Goal: Complete application form

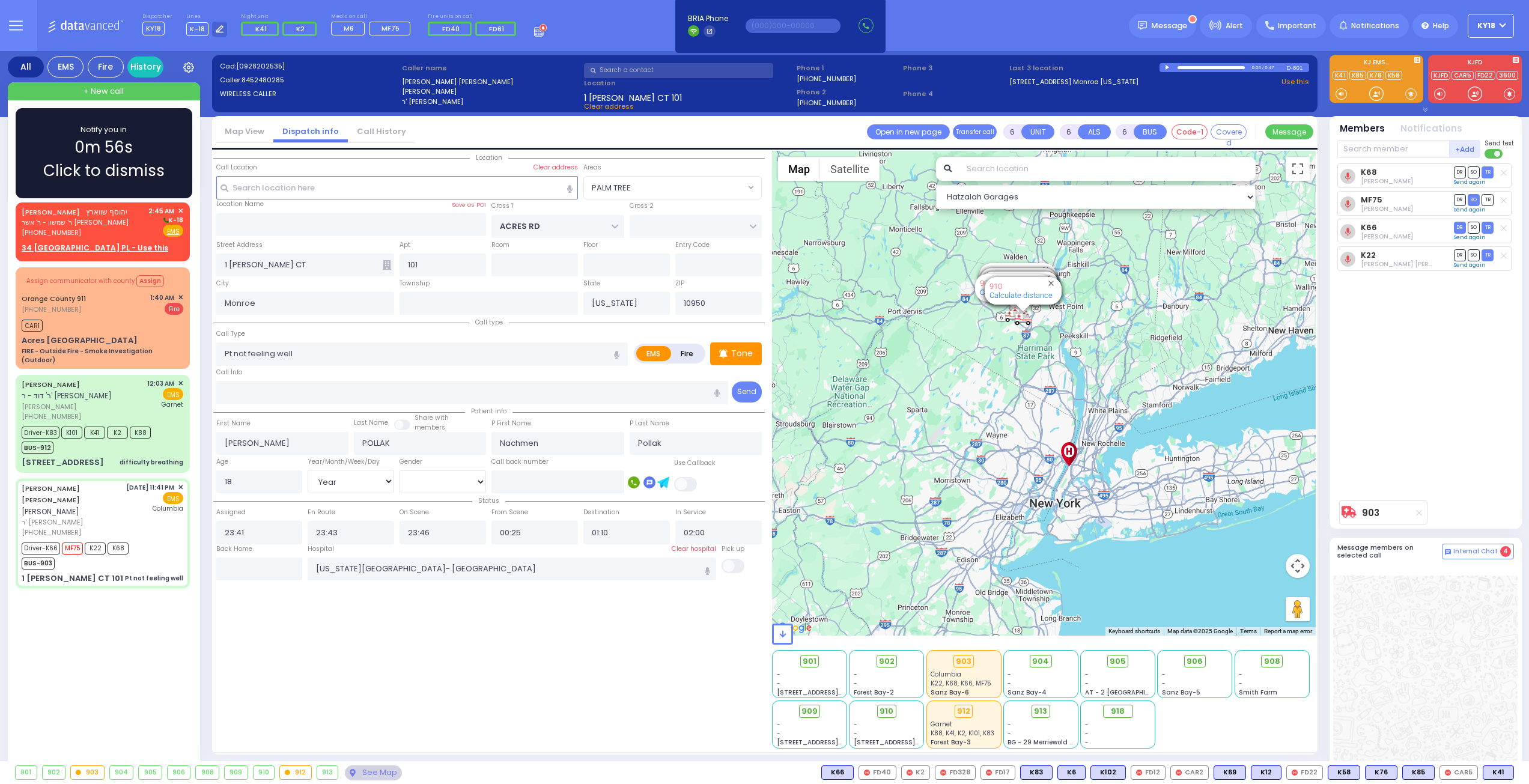
select select "PALM TREE"
select select "Year"
select select "[DEMOGRAPHIC_DATA]"
click at [85, 147] on span "0m 54s" at bounding box center [104, 147] width 58 height 23
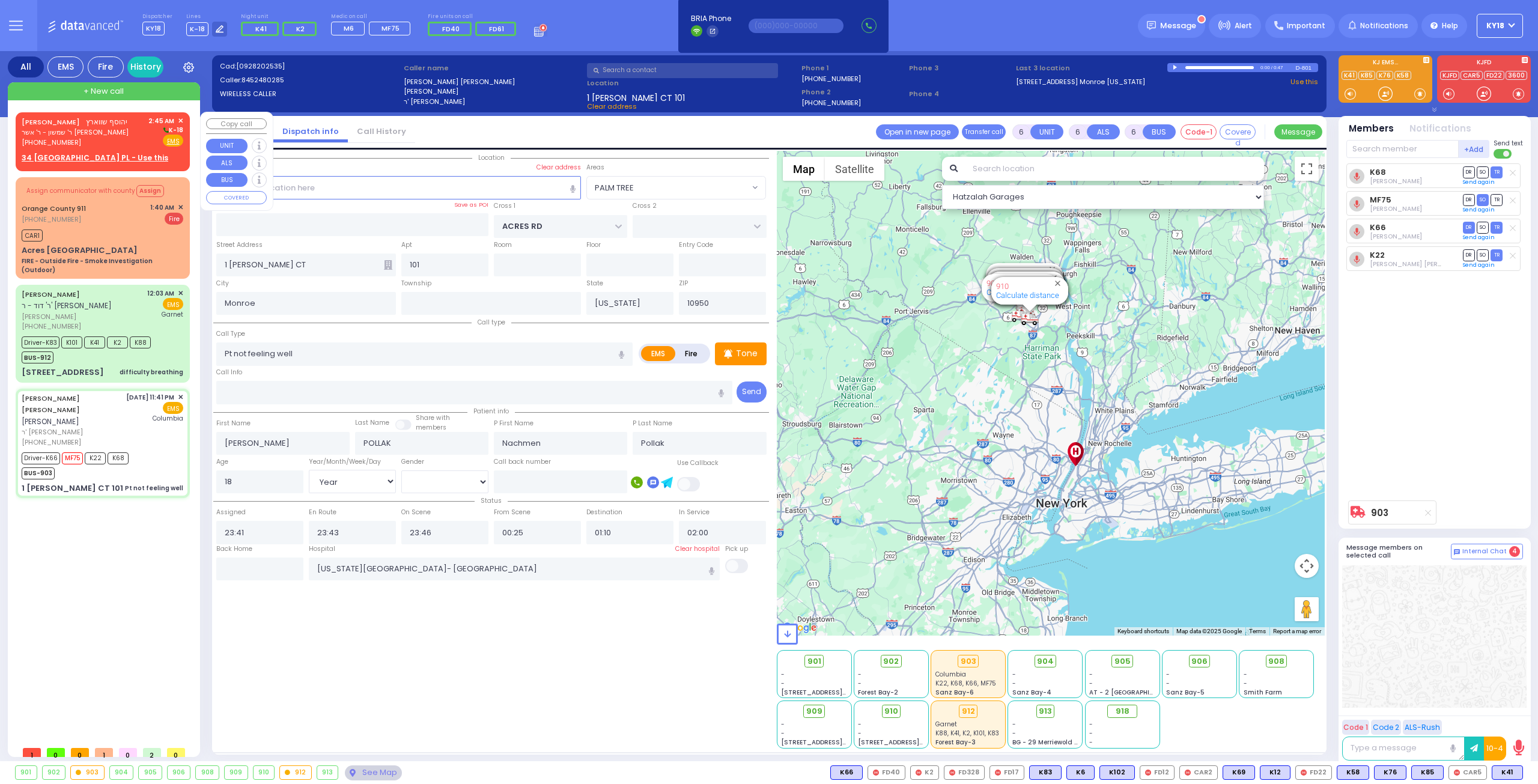
click at [109, 138] on div "[PHONE_NUMBER]" at bounding box center [75, 142] width 107 height 10
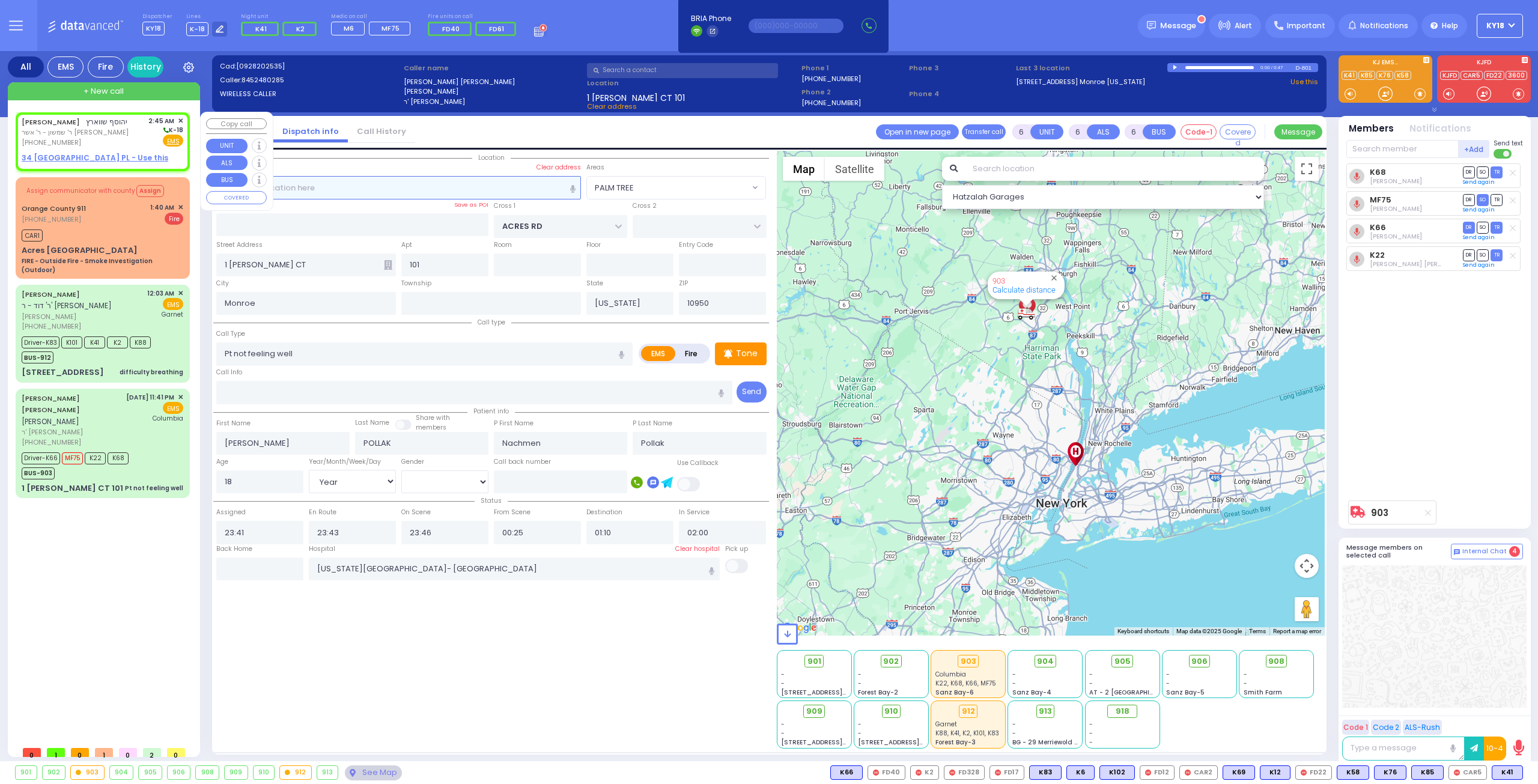
type input "2"
type input "1"
select select
radio input "true"
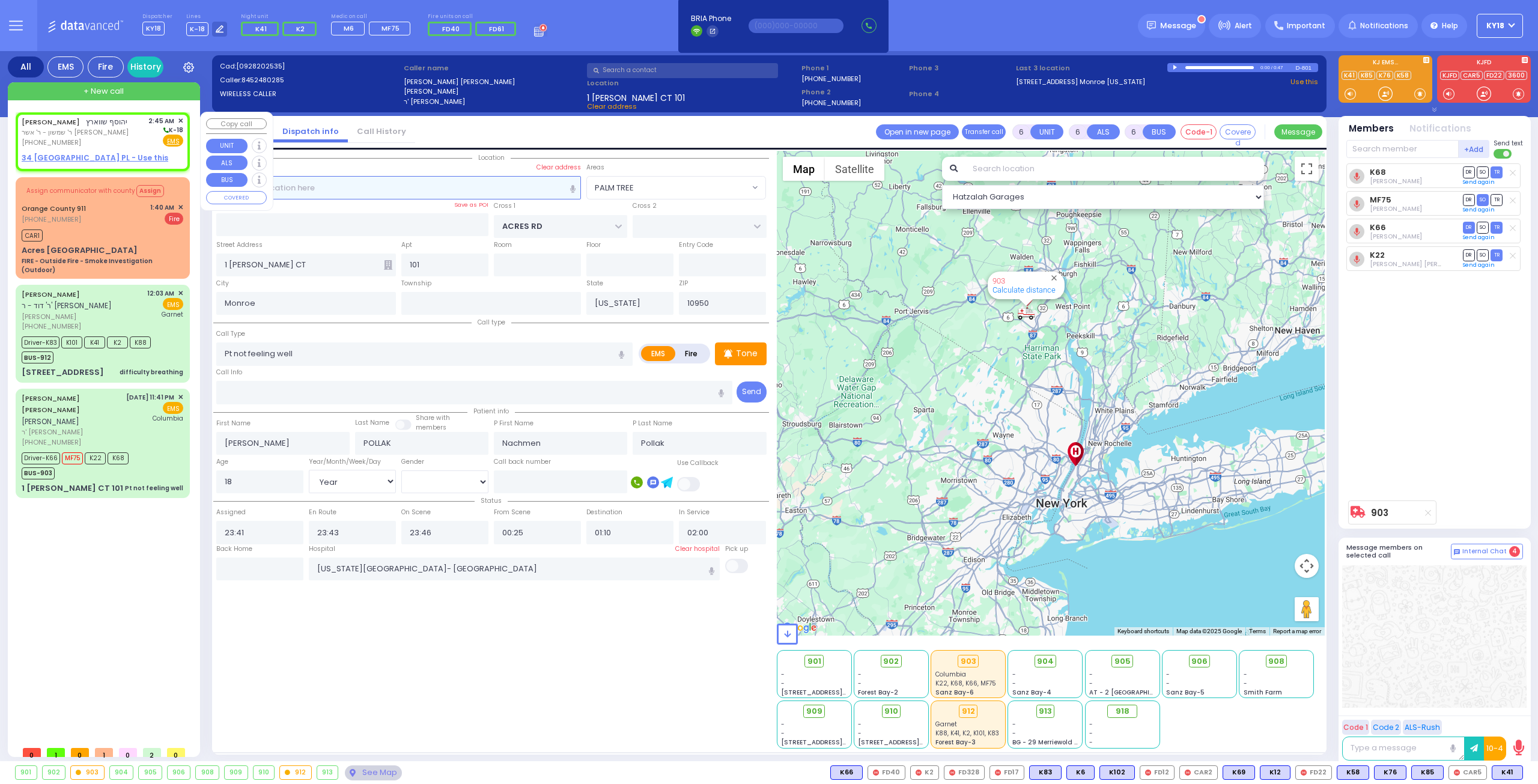
type input "YEHOSEF"
type input "[PERSON_NAME]"
select select
type input "02:45"
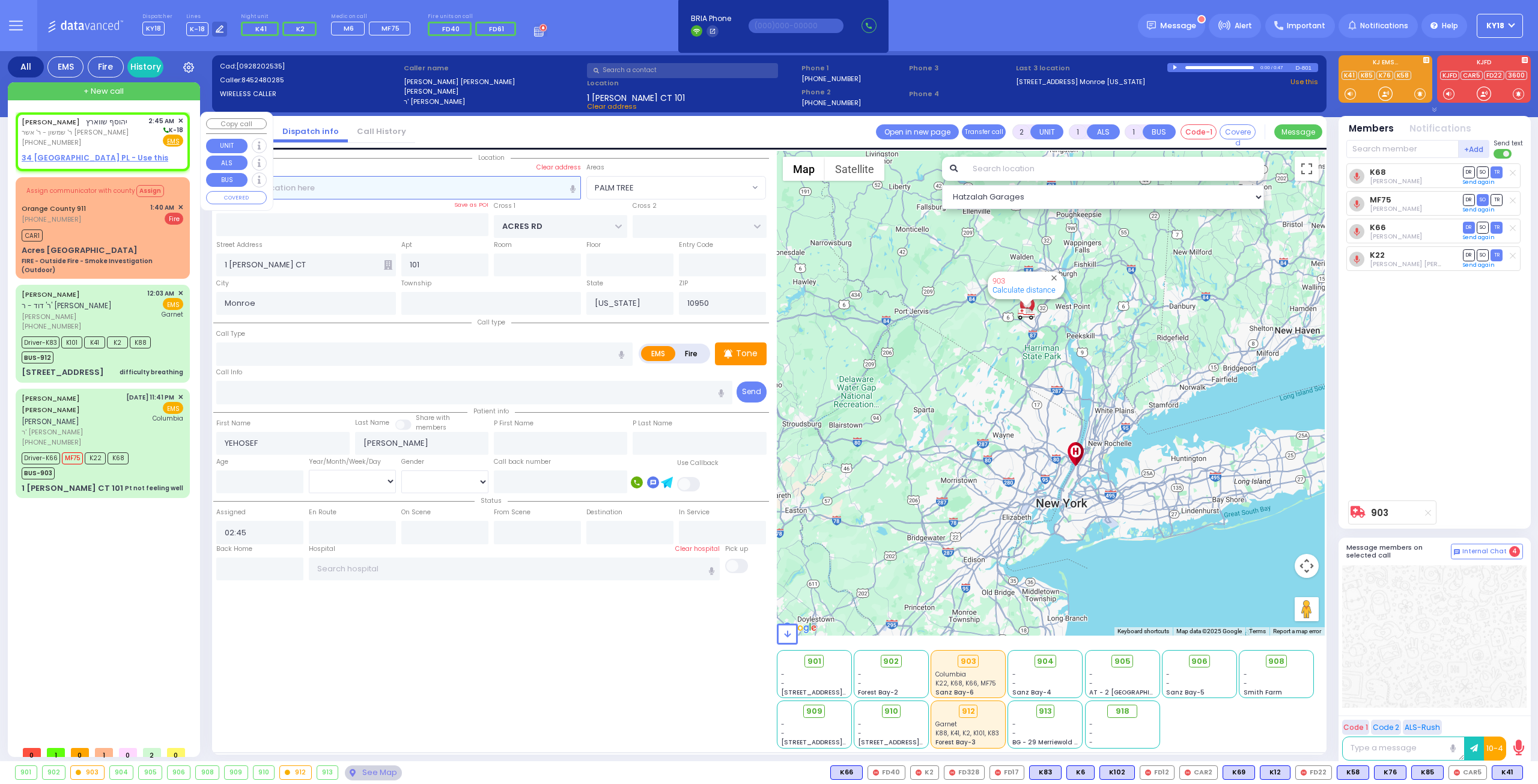
select select "Hatzalah Garages"
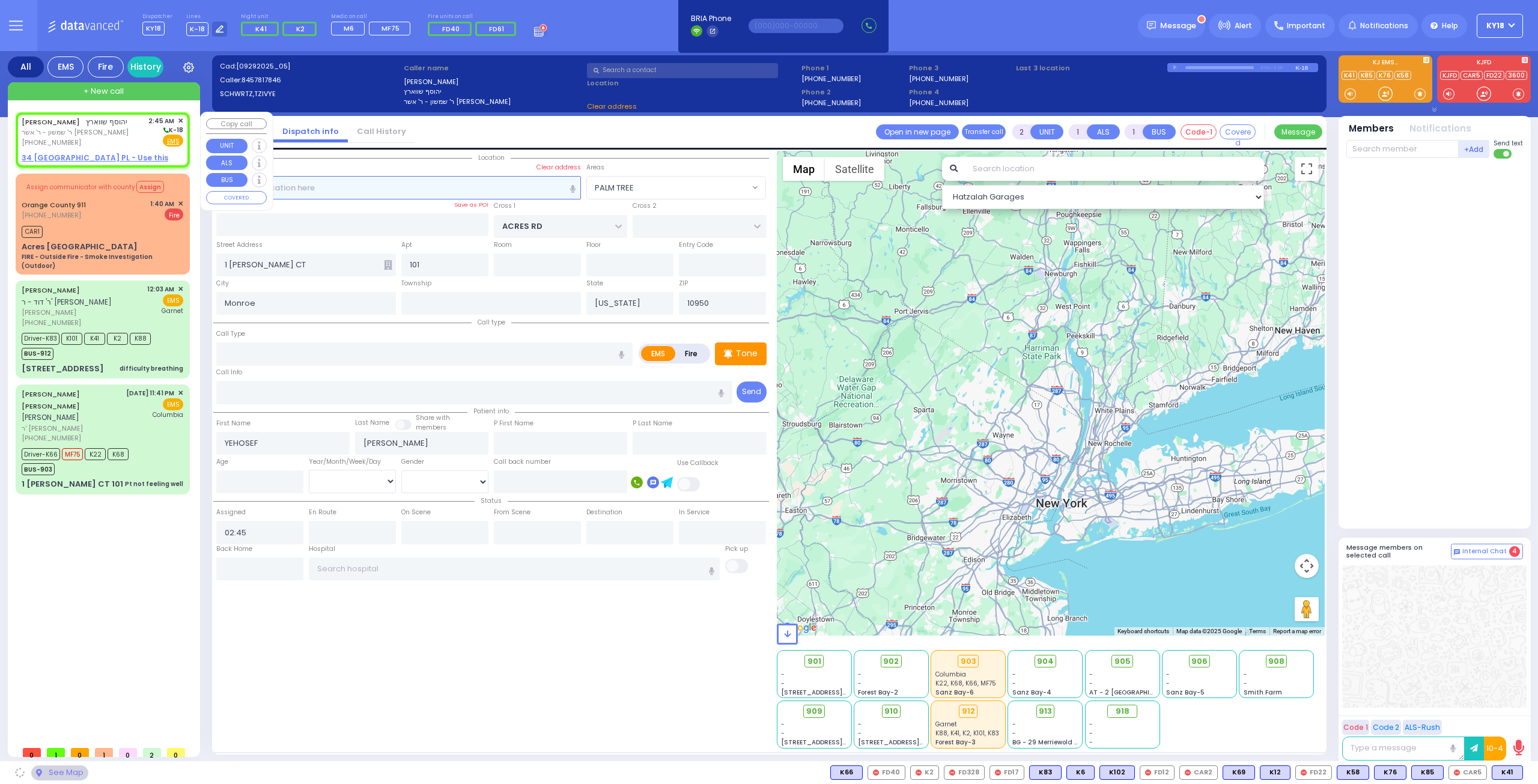
select select
radio input "true"
select select
select select "Hatzalah Garages"
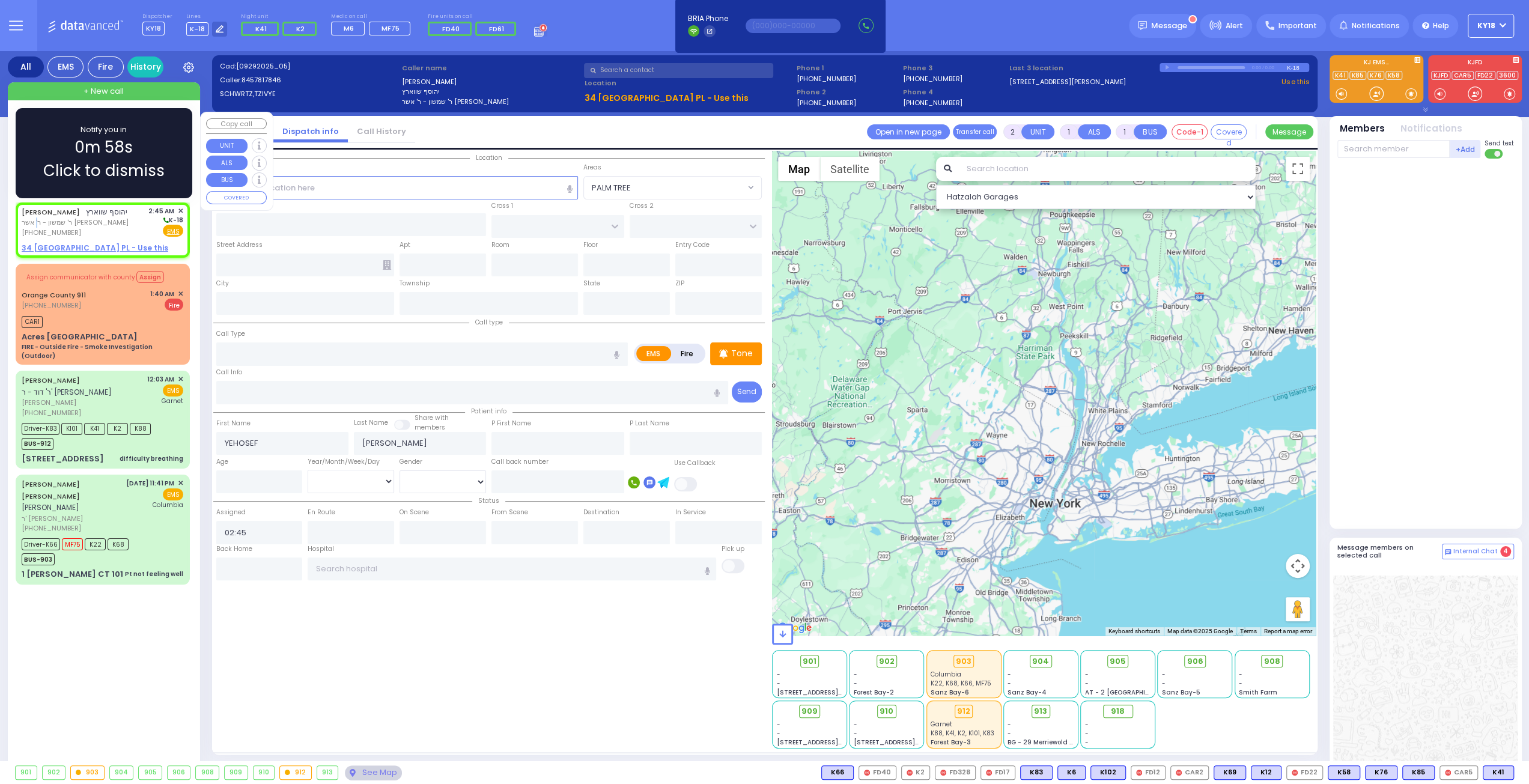
click at [63, 221] on span "ר' שמשון - ר' אשר [PERSON_NAME]" at bounding box center [75, 222] width 107 height 10
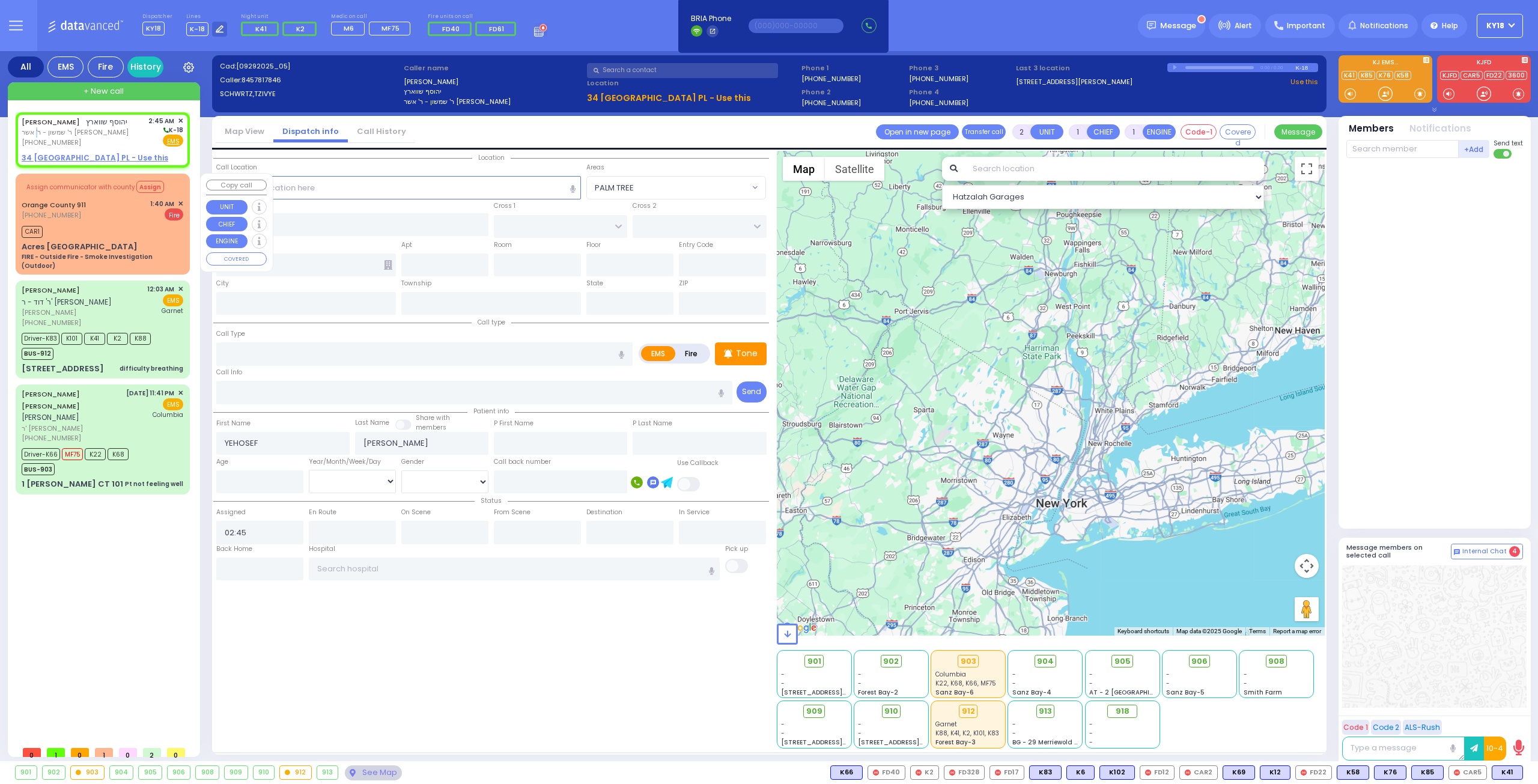
select select
radio input "true"
select select
select select "Hatzalah Garages"
click at [111, 140] on div "[PHONE_NUMBER]" at bounding box center [75, 142] width 107 height 10
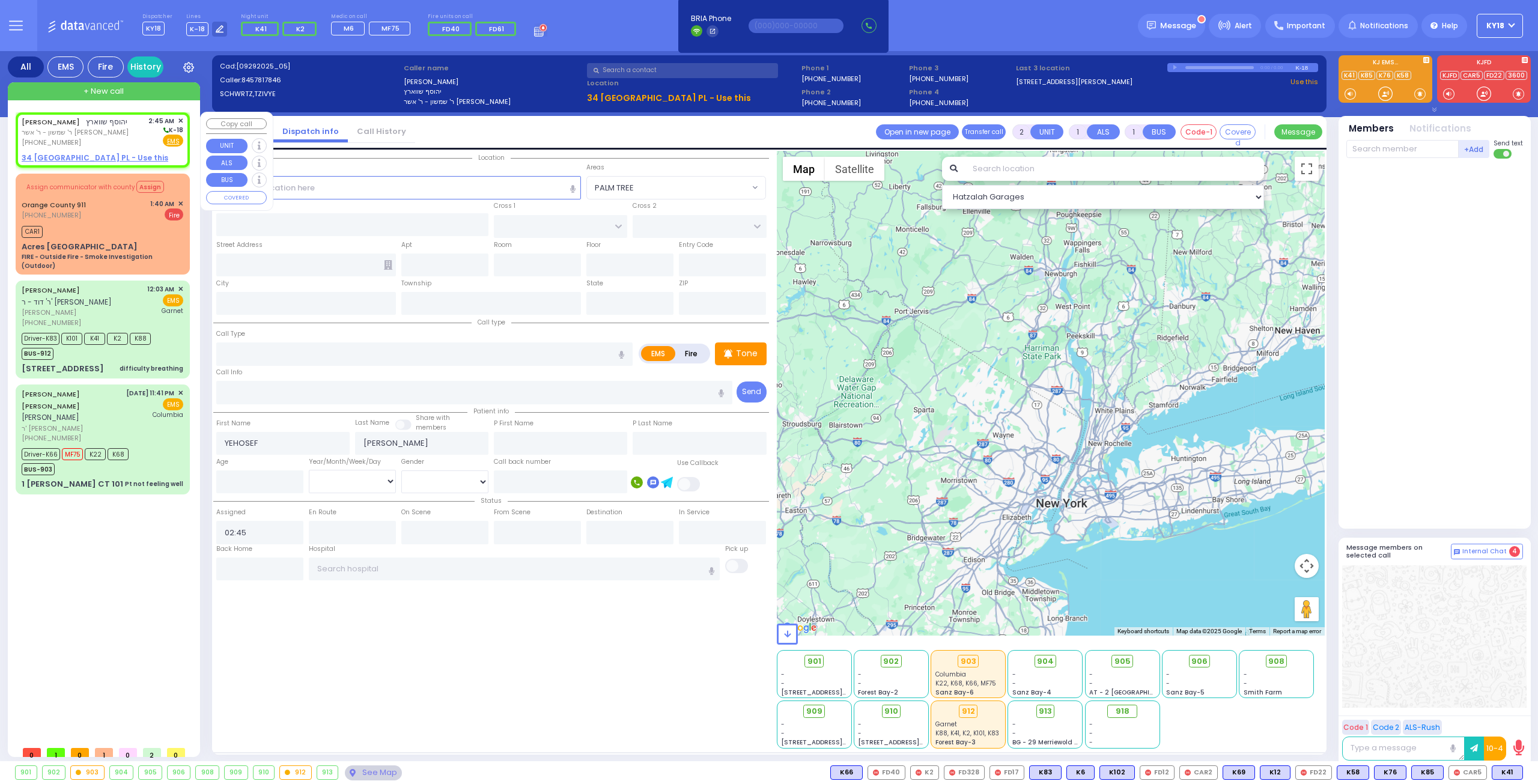
select select
radio input "true"
select select
select select "Hatzalah Garages"
click at [96, 141] on div "[PHONE_NUMBER]" at bounding box center [75, 142] width 107 height 10
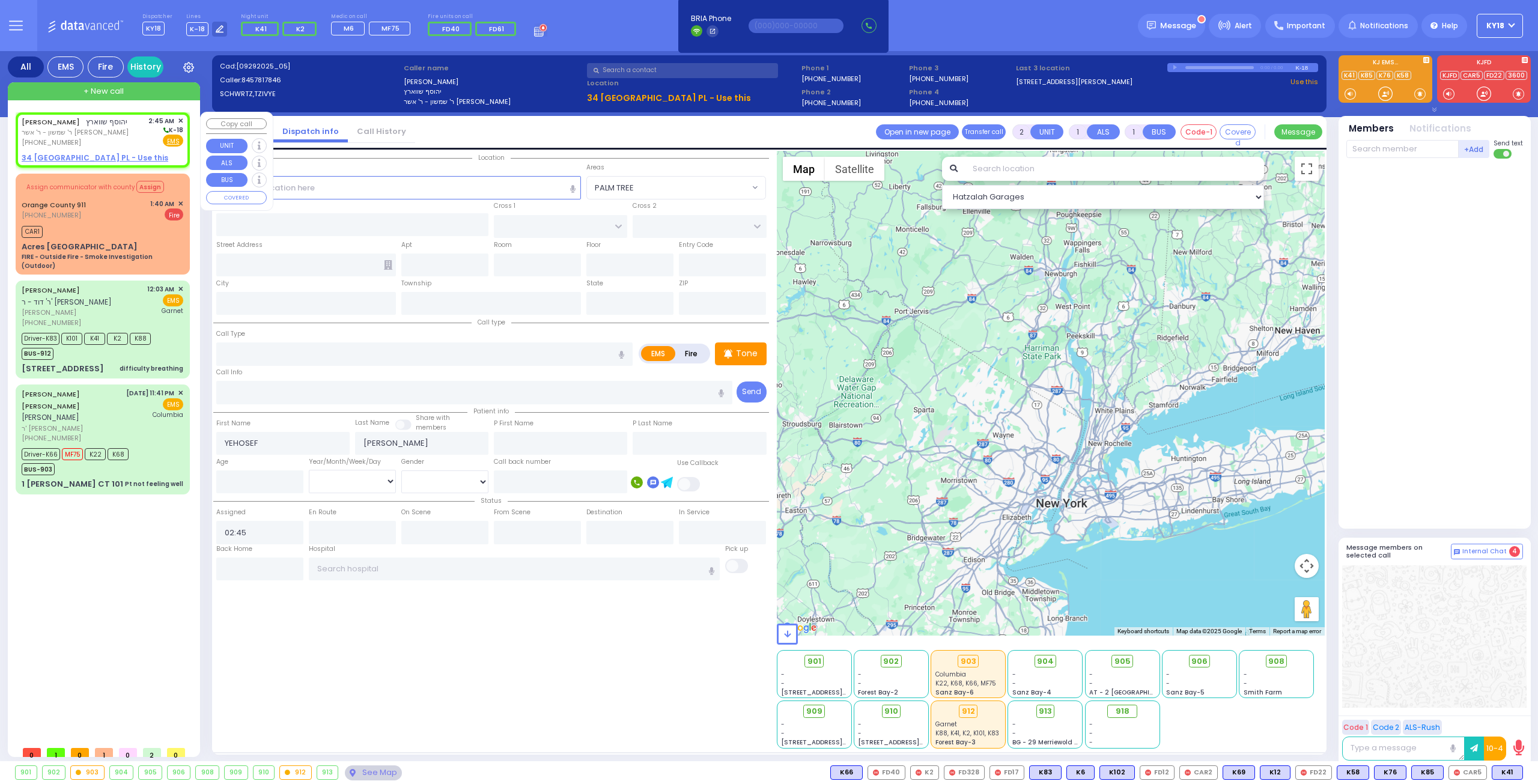
select select
radio input "true"
select select
select select "Hatzalah Garages"
click at [61, 227] on div "CAR1" at bounding box center [102, 231] width 161 height 15
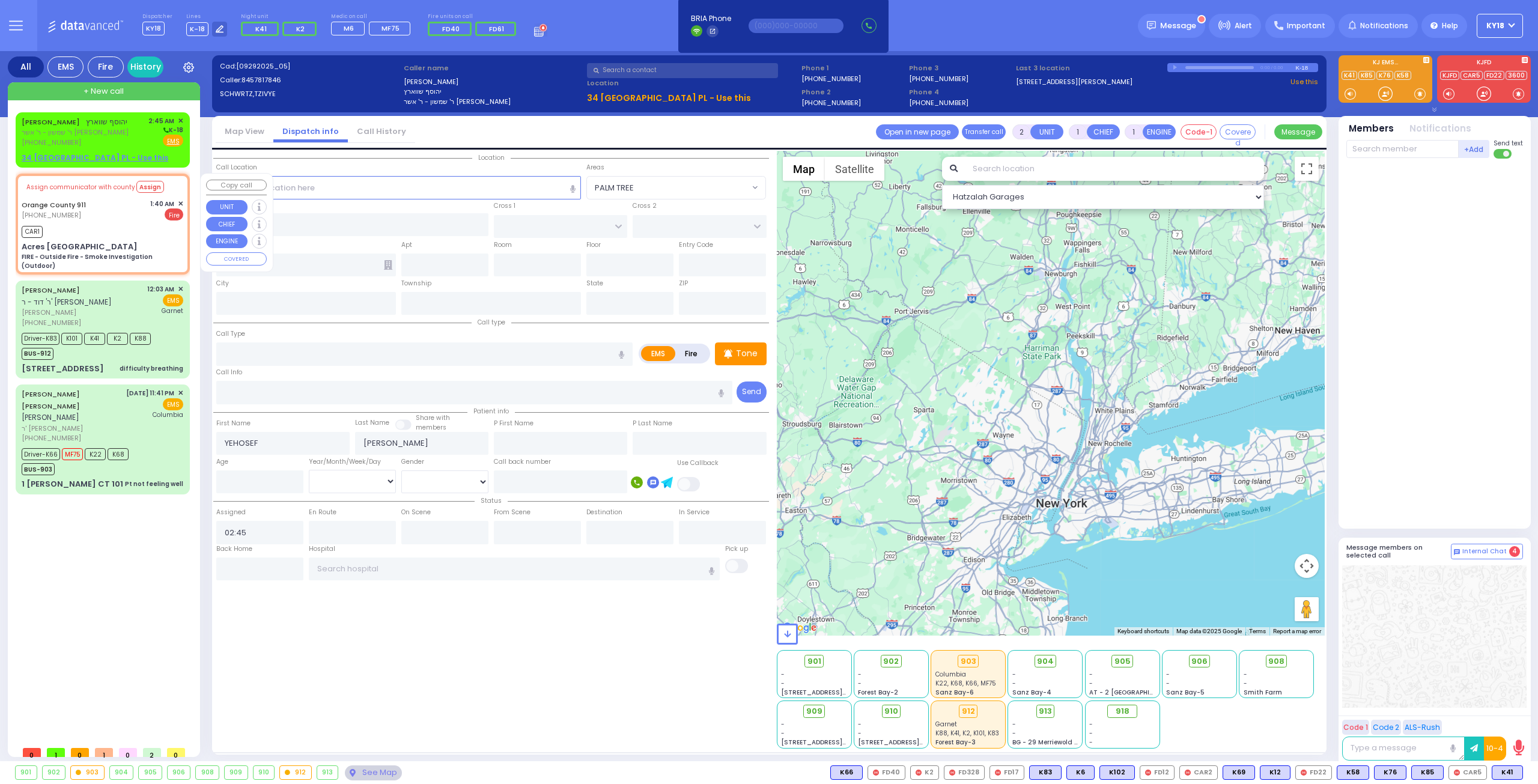
type input "6"
select select
type input "FIRE - Outside Fire - Smoke Investigation (Outdoor)"
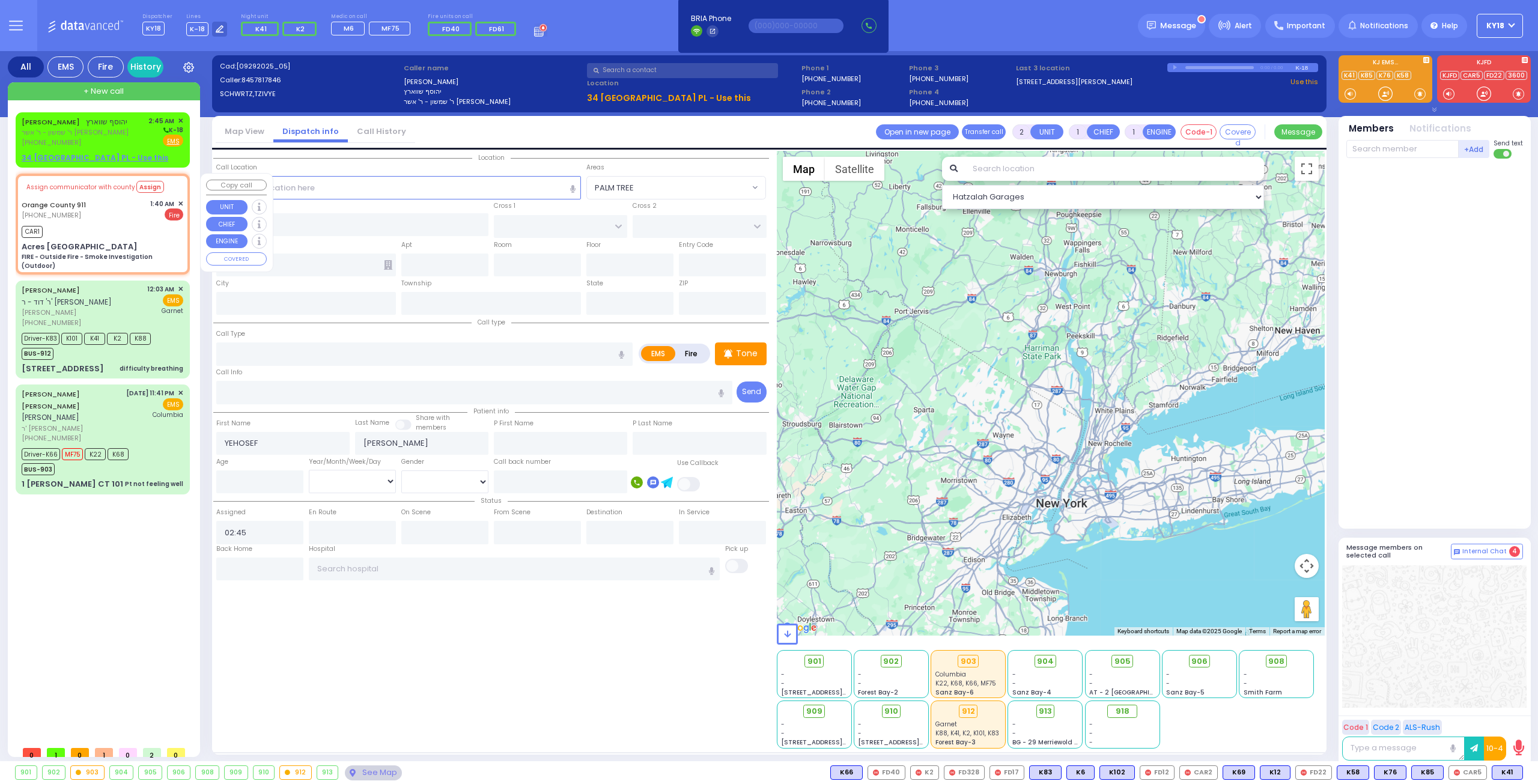
radio input "false"
radio input "true"
type input "Nature: : FIRE - Outside Fire - Smoke Investigation (Outdoor) Address: : [GEOGR…"
select select
type input "01:40"
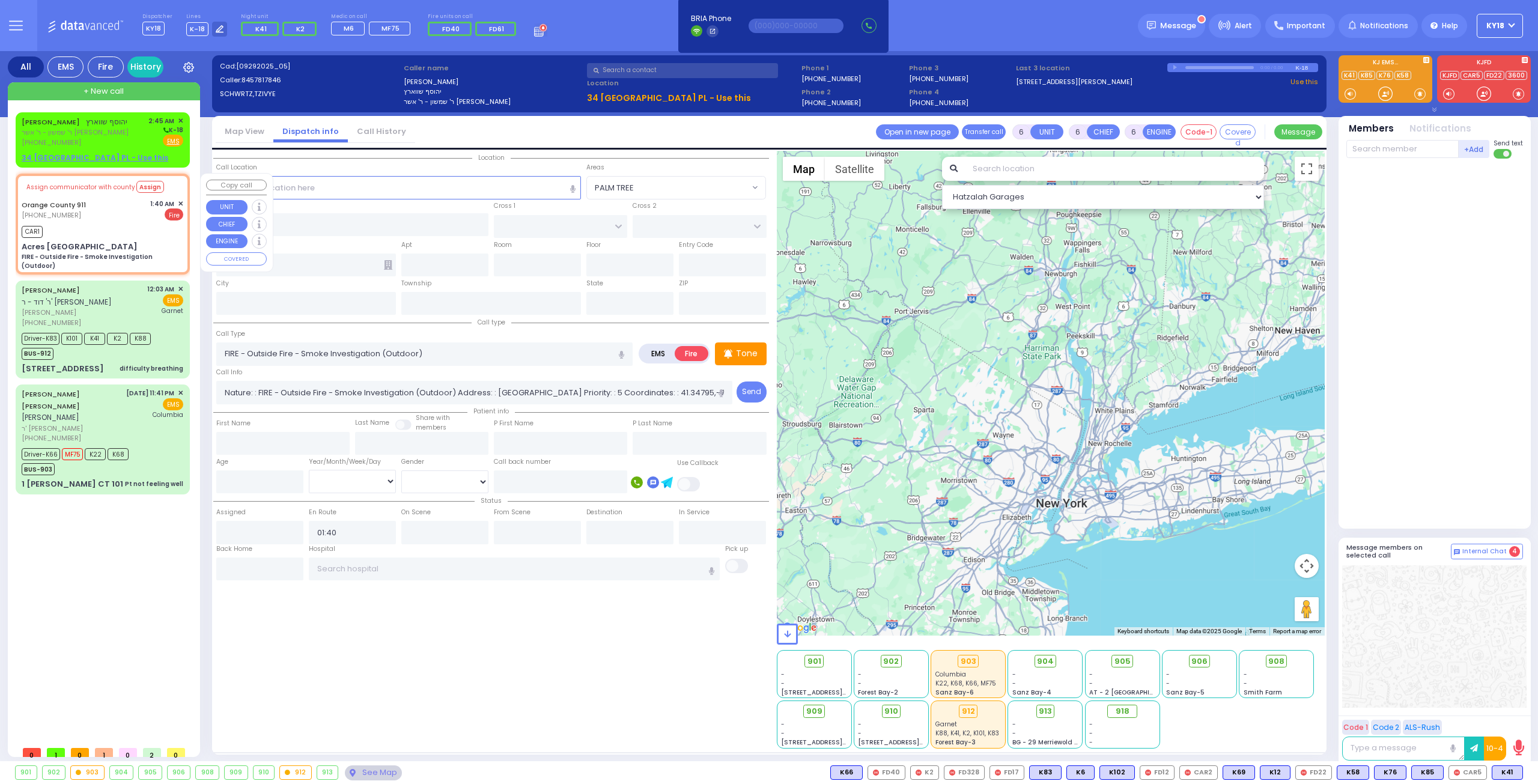
select select "Hatzalah Garages"
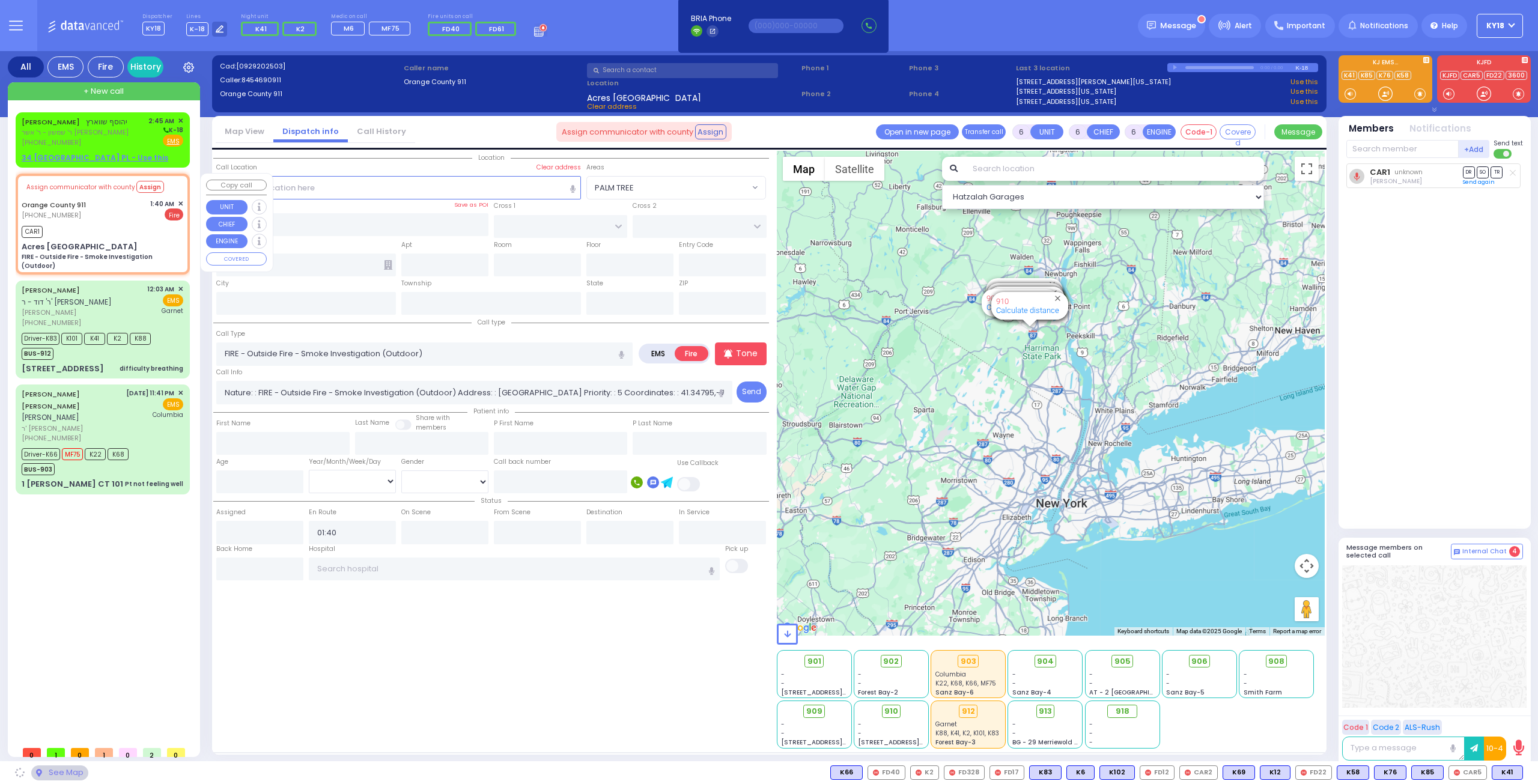
type input "Acres [GEOGRAPHIC_DATA]"
type input "Monroe"
type input "[US_STATE]"
type input "10950"
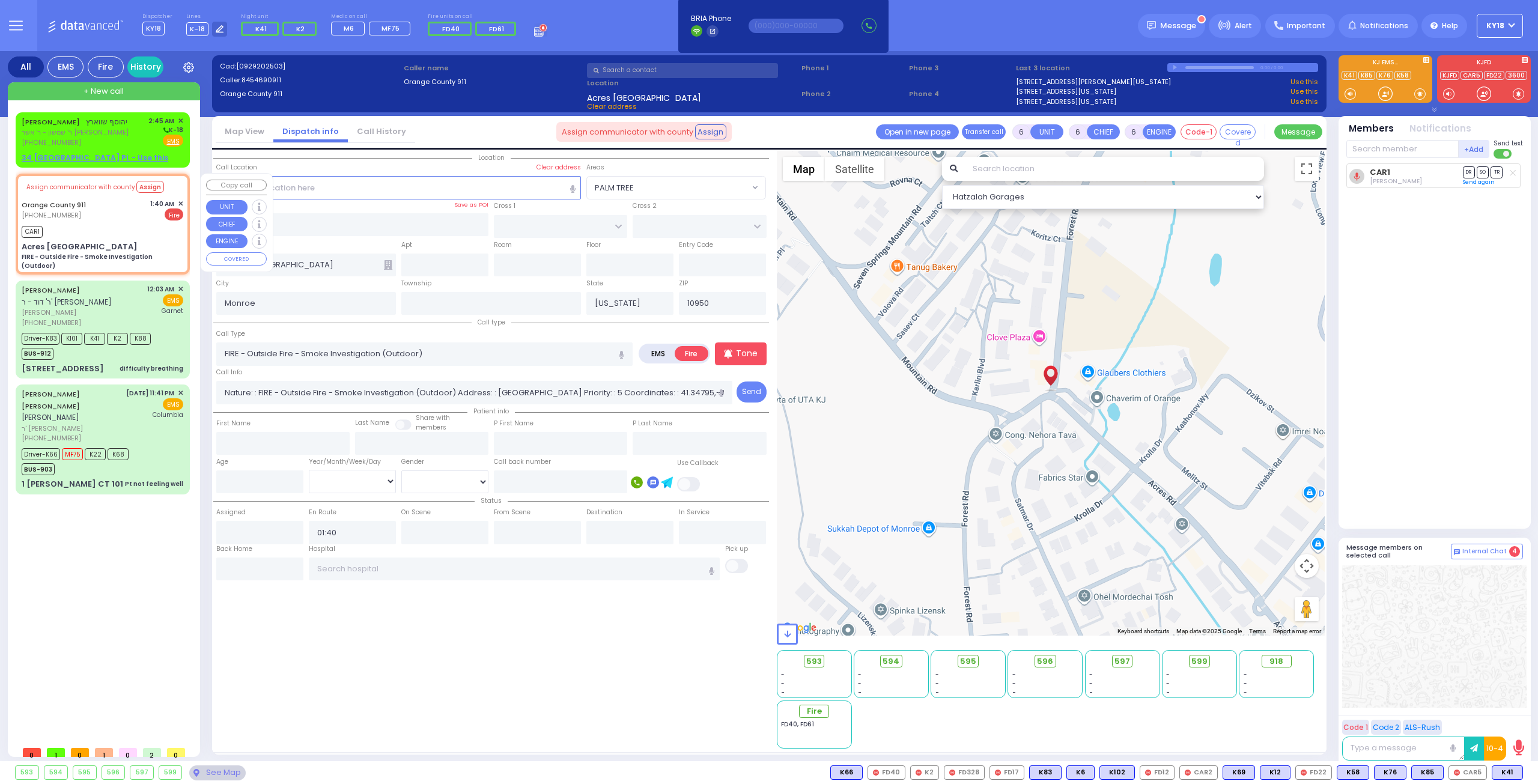
click at [181, 205] on span "✕" at bounding box center [180, 204] width 5 height 10
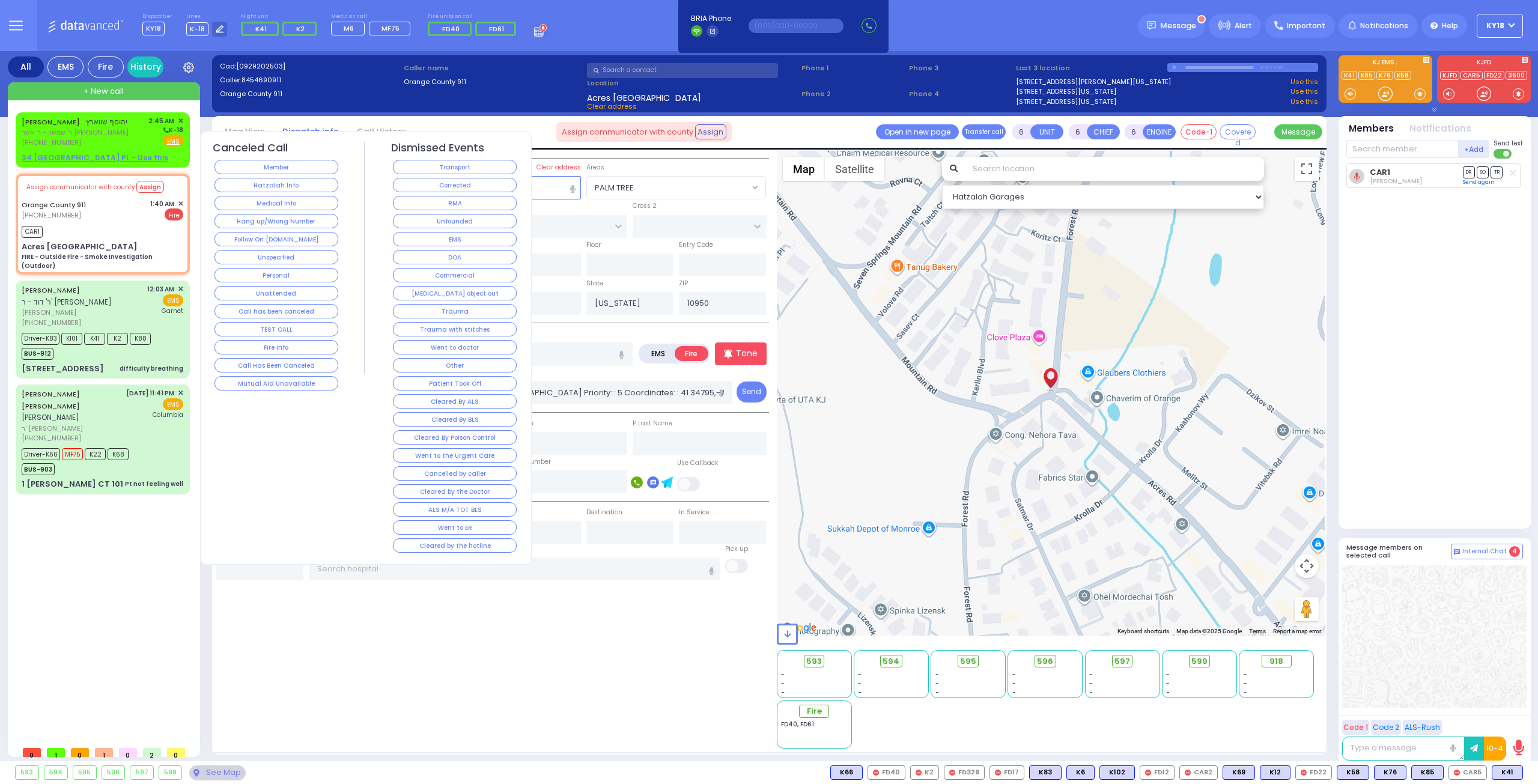
click at [409, 184] on button "Corrected" at bounding box center [455, 184] width 124 height 15
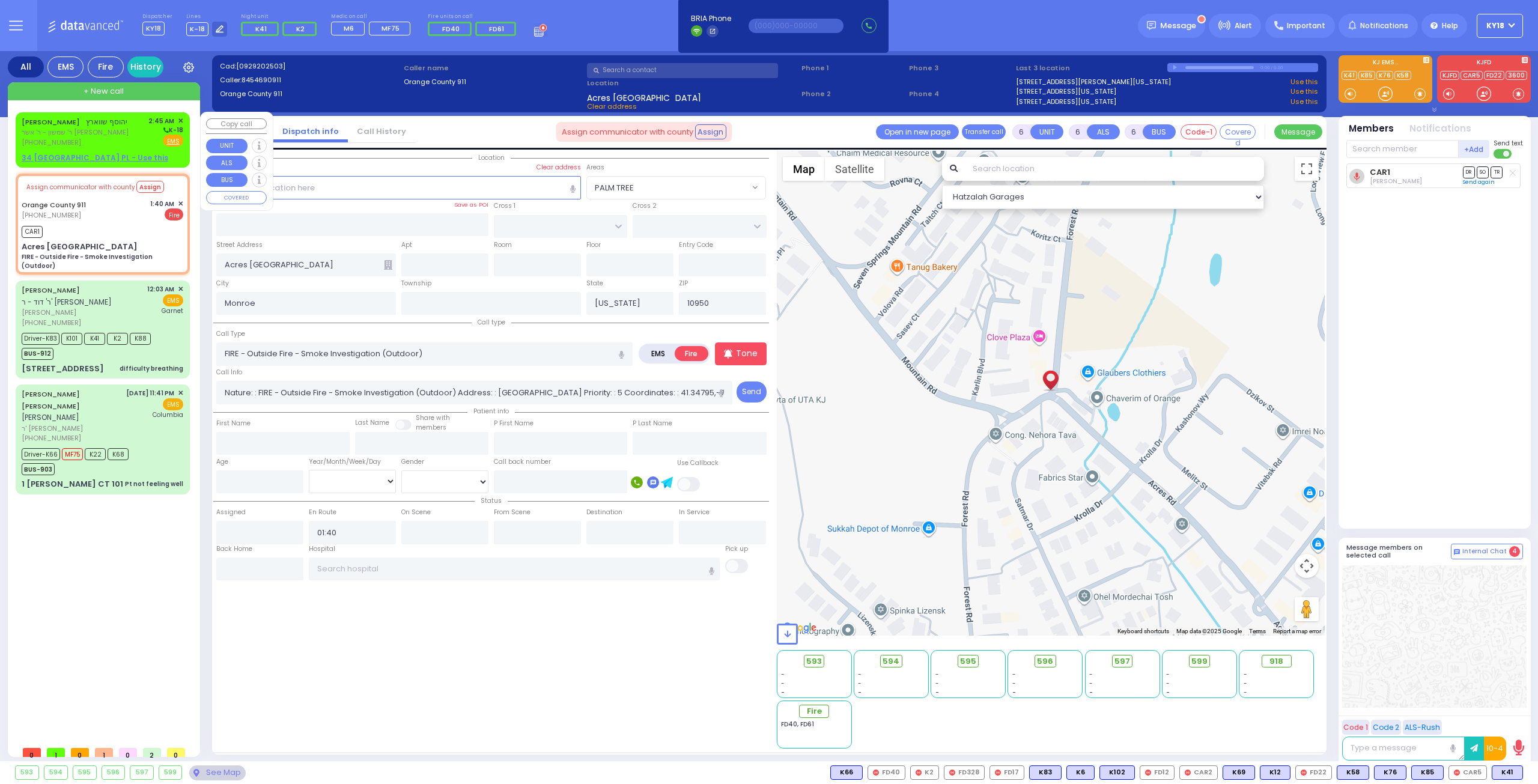
select select
radio input "true"
select select
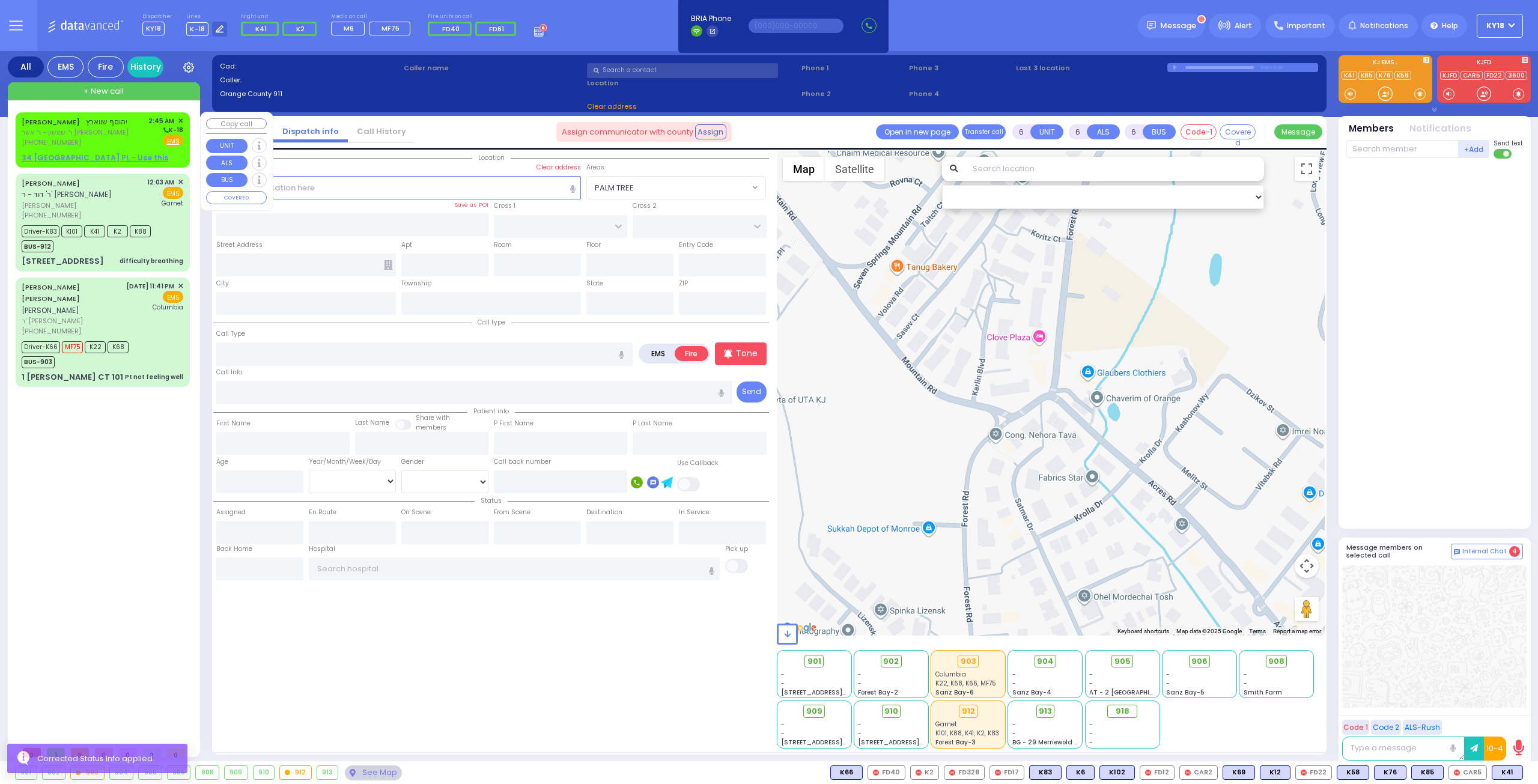
click at [100, 130] on span "ר' שמשון - ר' אשר [PERSON_NAME]" at bounding box center [75, 132] width 107 height 10
type input "2"
type input "1"
select select
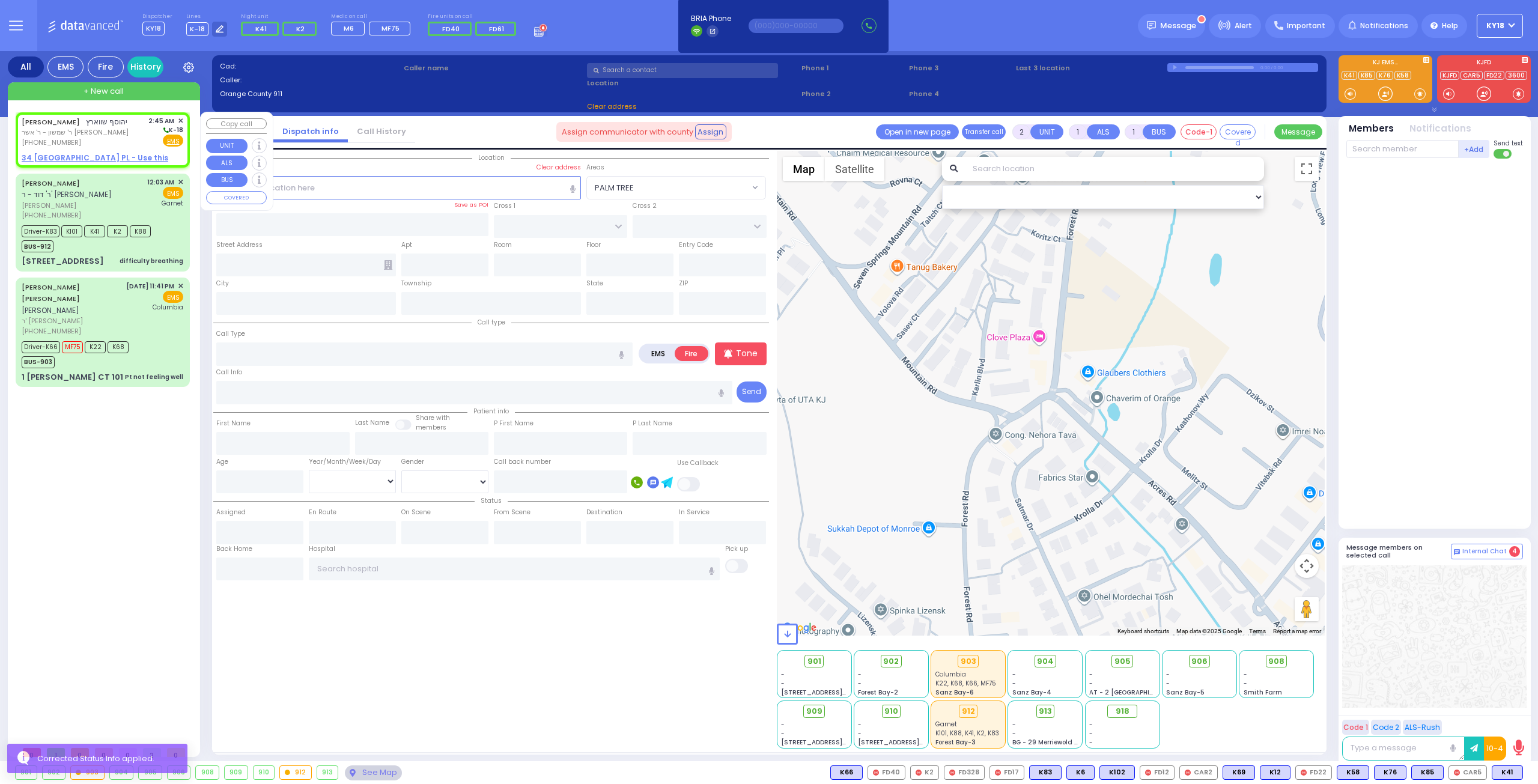
radio input "true"
type input "YEHOSEF"
type input "[PERSON_NAME]"
select select
type input "02:45"
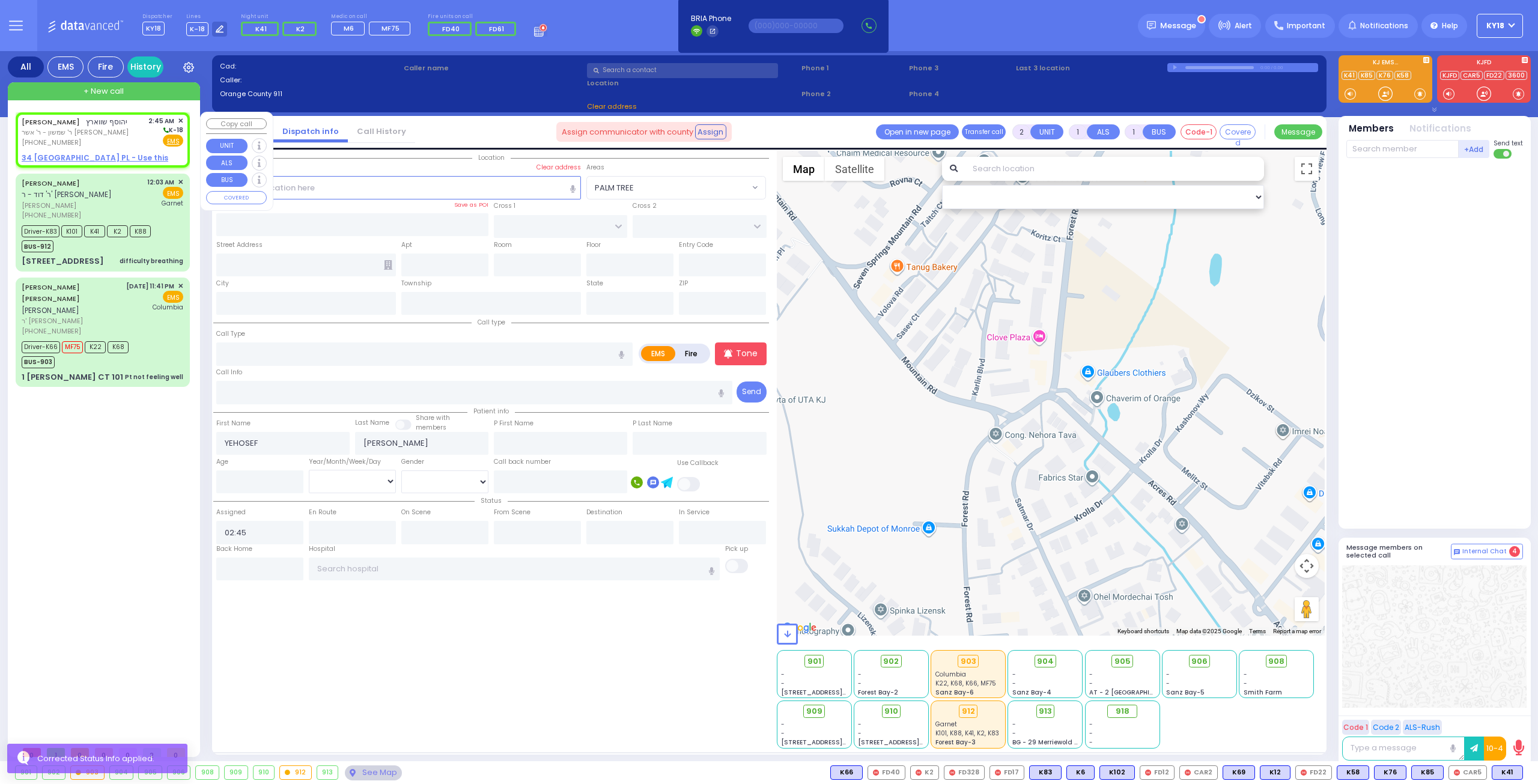
select select "Hatzalah Garages"
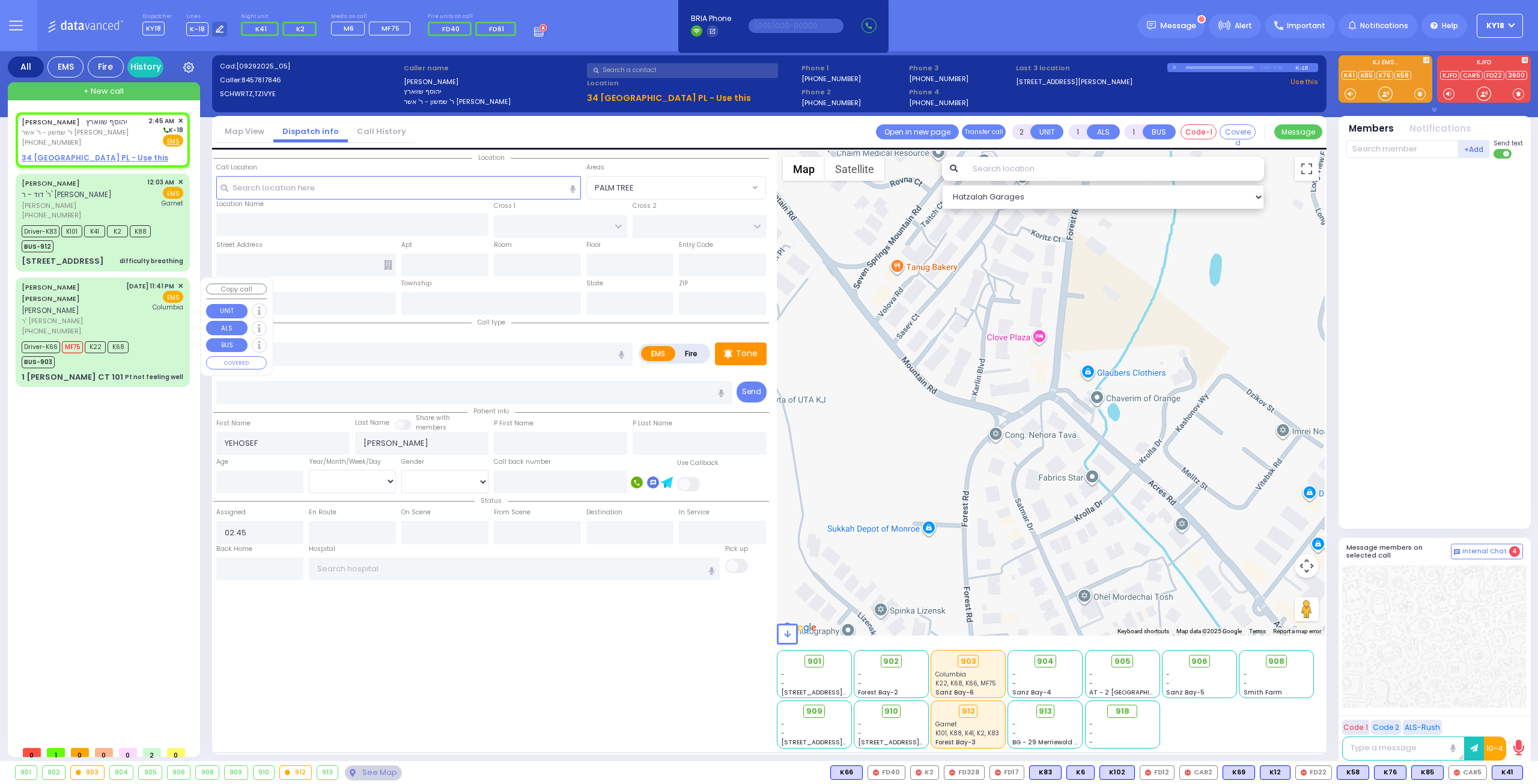
click at [117, 300] on div "[PERSON_NAME] [PERSON_NAME] [PERSON_NAME] ר' [PERSON_NAME] [PHONE_NUMBER] [DATE…" at bounding box center [102, 309] width 161 height 55
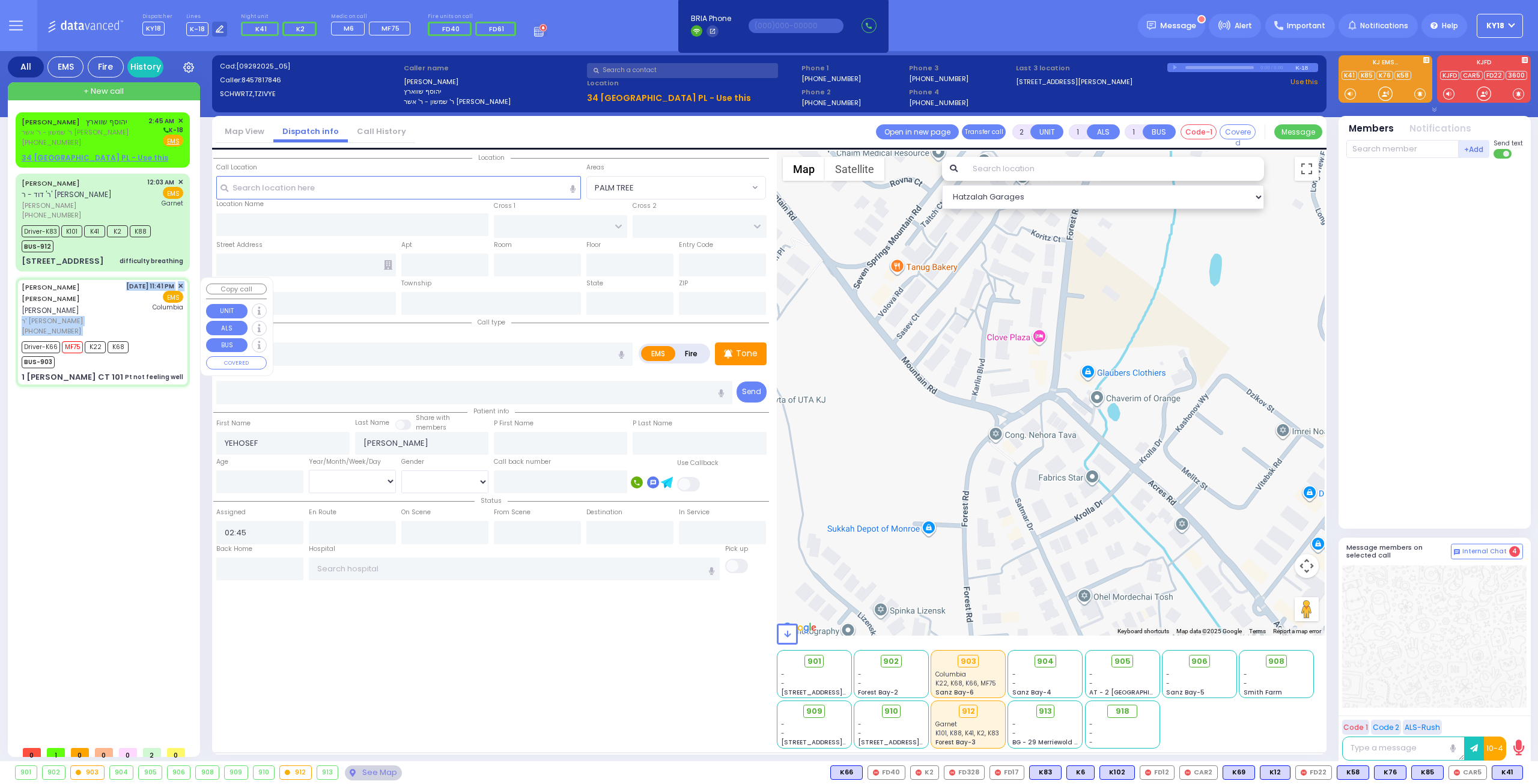
type input "6"
select select
type input "Pt not feeling well"
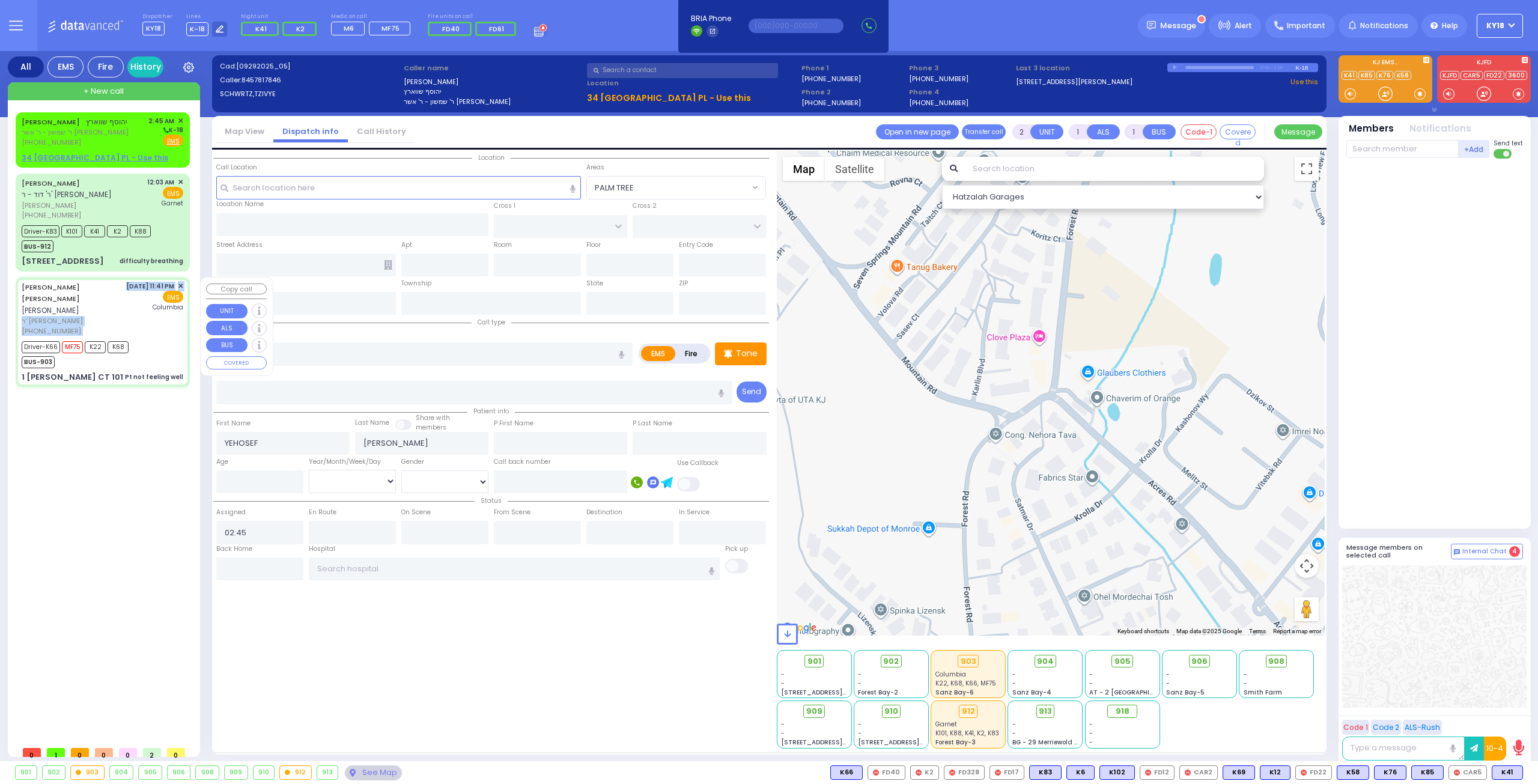
radio input "true"
type input "[PERSON_NAME]"
type input "POLLAK"
type input "Nachmen"
type input "Pollak"
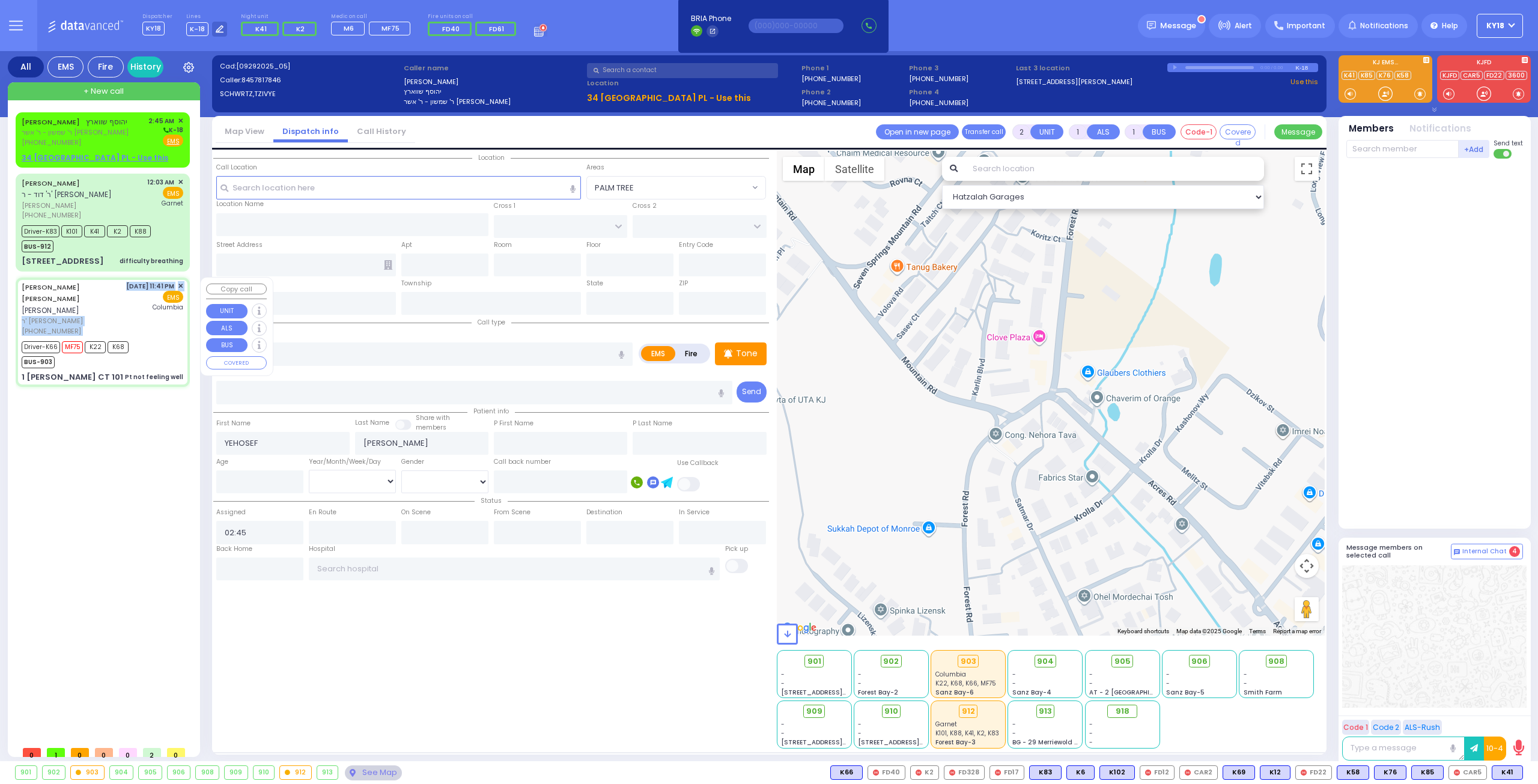
type input "18"
select select "Year"
select select "[DEMOGRAPHIC_DATA]"
type input "23:41"
type input "23:43"
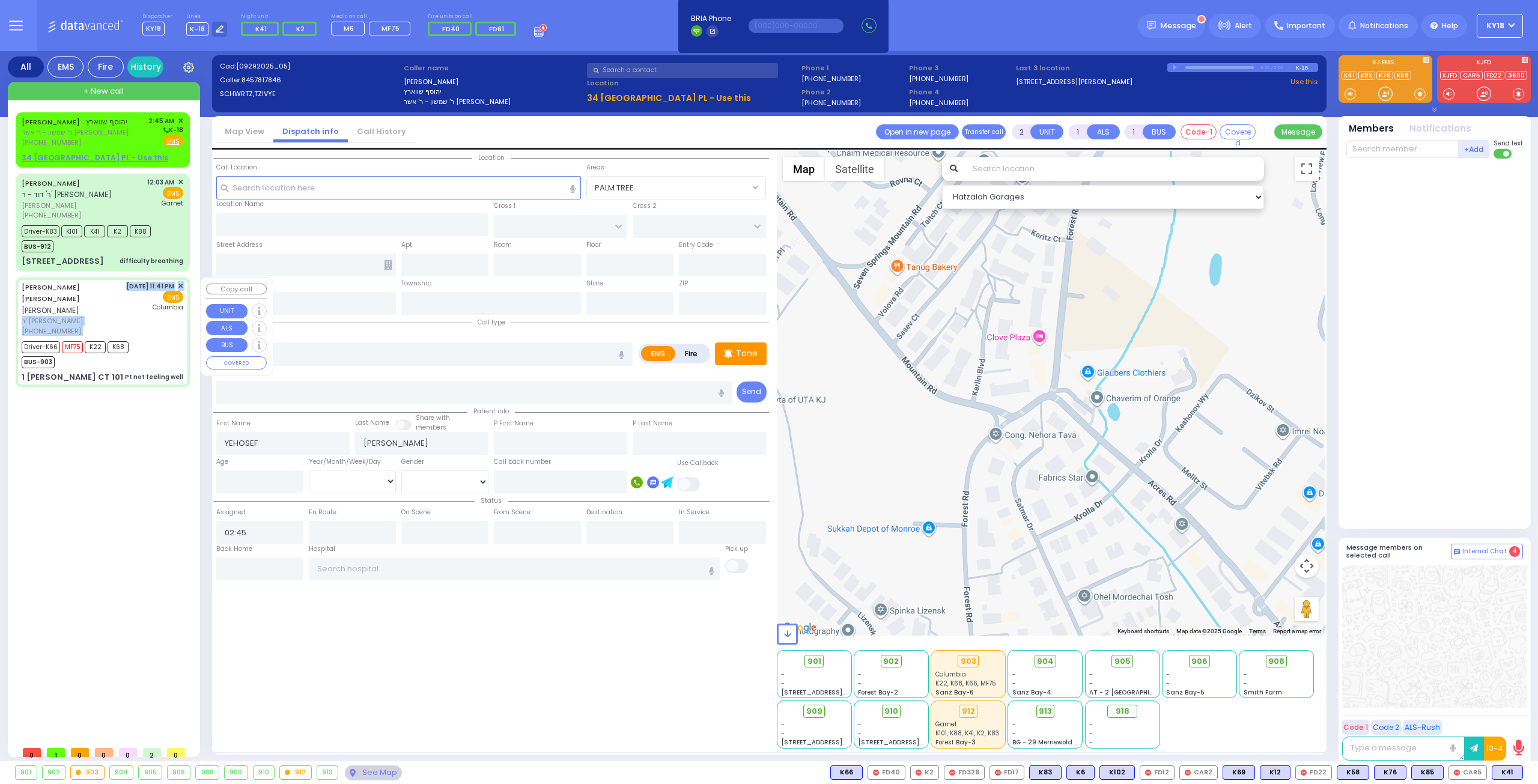
type input "23:46"
type input "00:25"
type input "01:10"
type input "02:00"
type input "[US_STATE][GEOGRAPHIC_DATA]- [GEOGRAPHIC_DATA]"
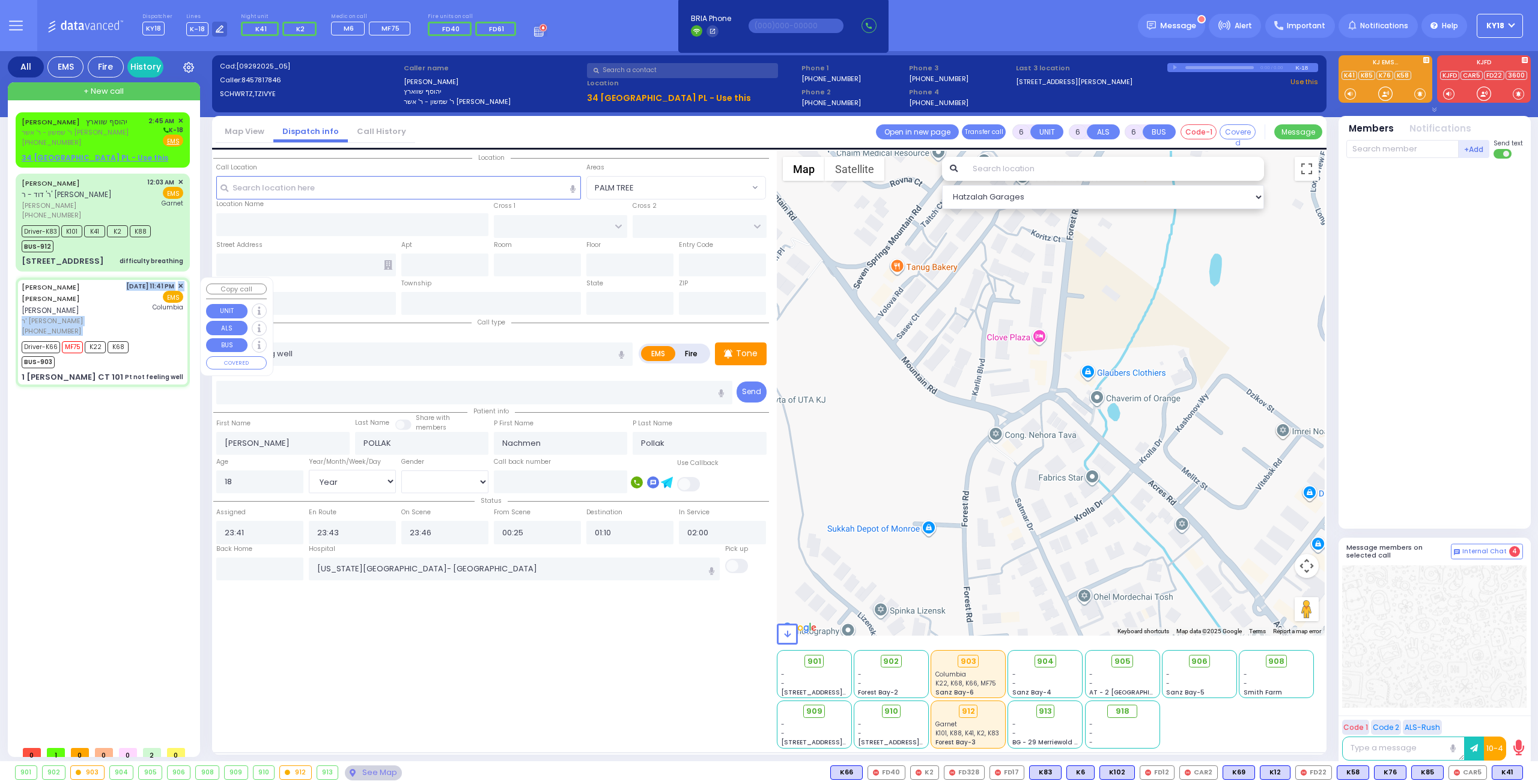
type input "ACRES RD"
type input "1 [PERSON_NAME] CT"
type input "101"
type input "Monroe"
type input "[US_STATE]"
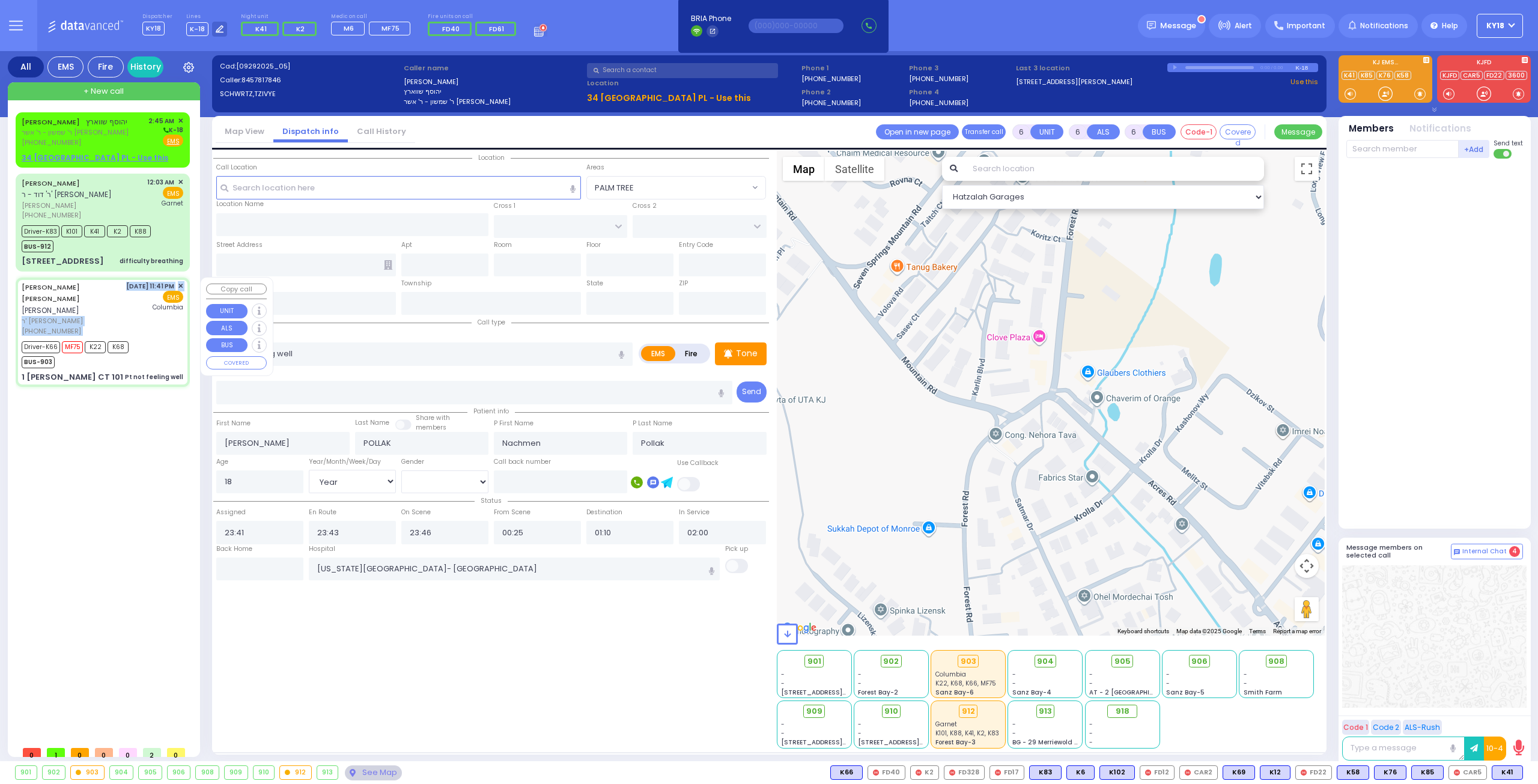
type input "10950"
select select "Hatzalah Garages"
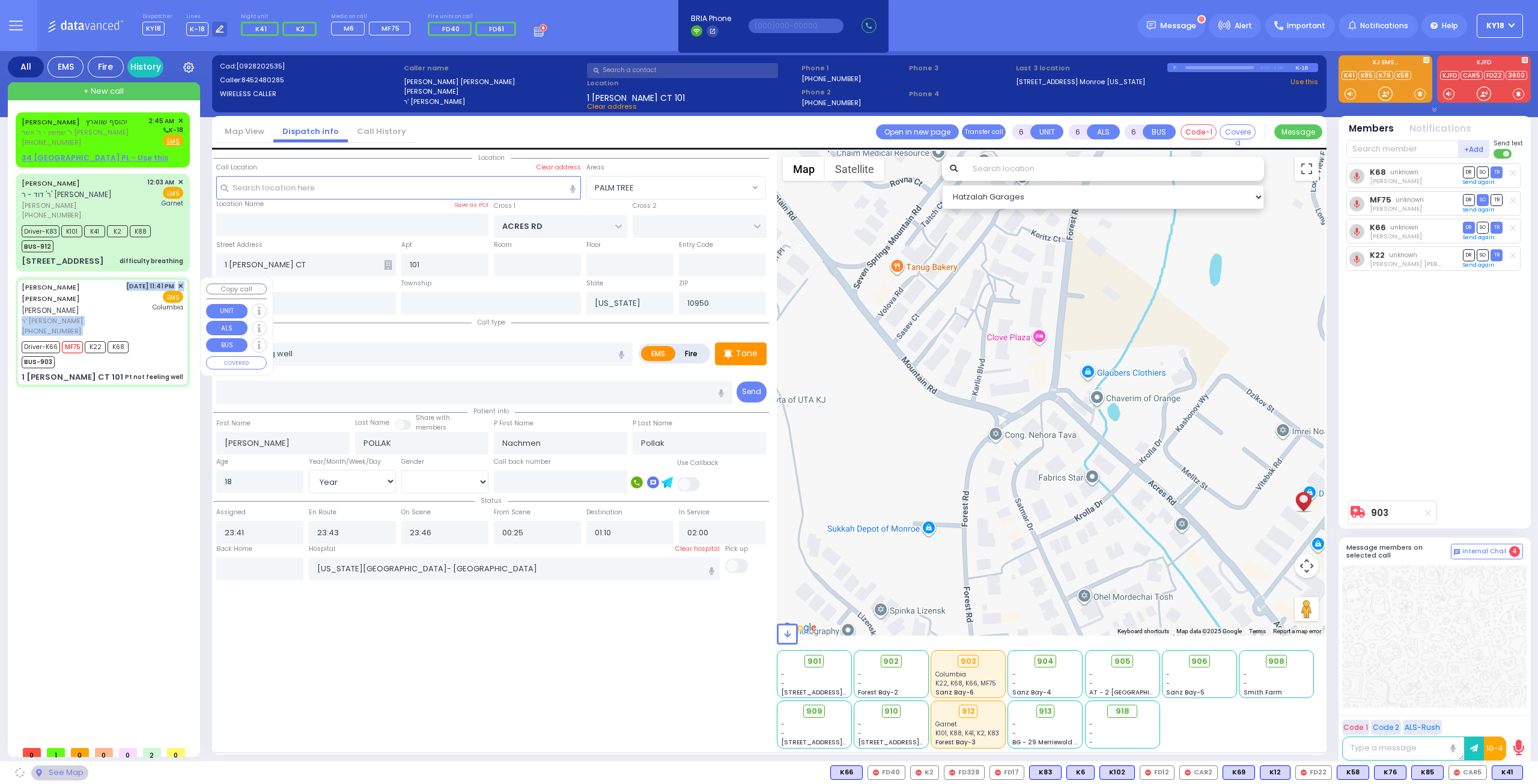
select select "PALM TREE"
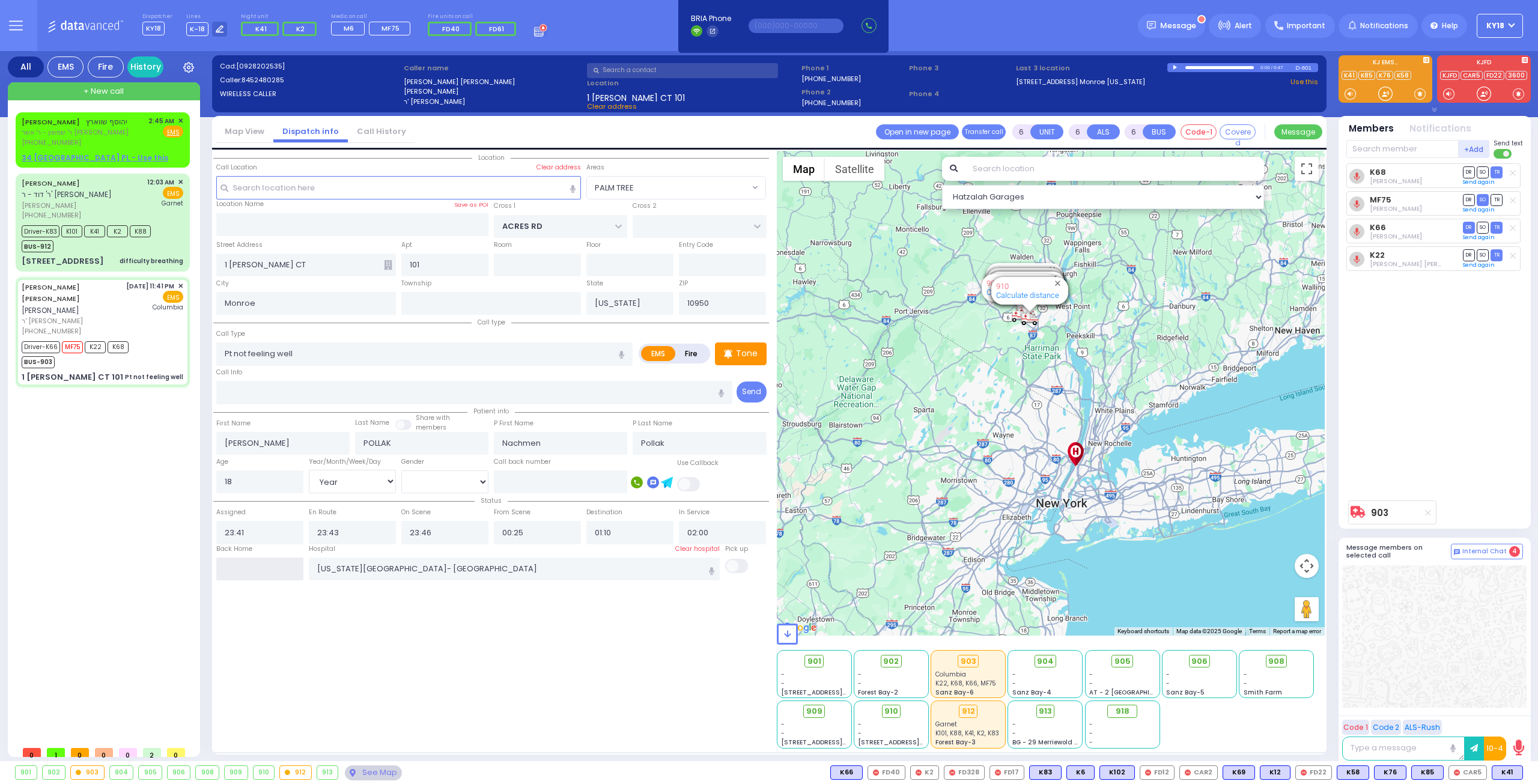
click at [274, 564] on input "text" at bounding box center [260, 569] width 88 height 23
click at [276, 564] on input "text" at bounding box center [260, 569] width 88 height 23
type input "02:50"
select select
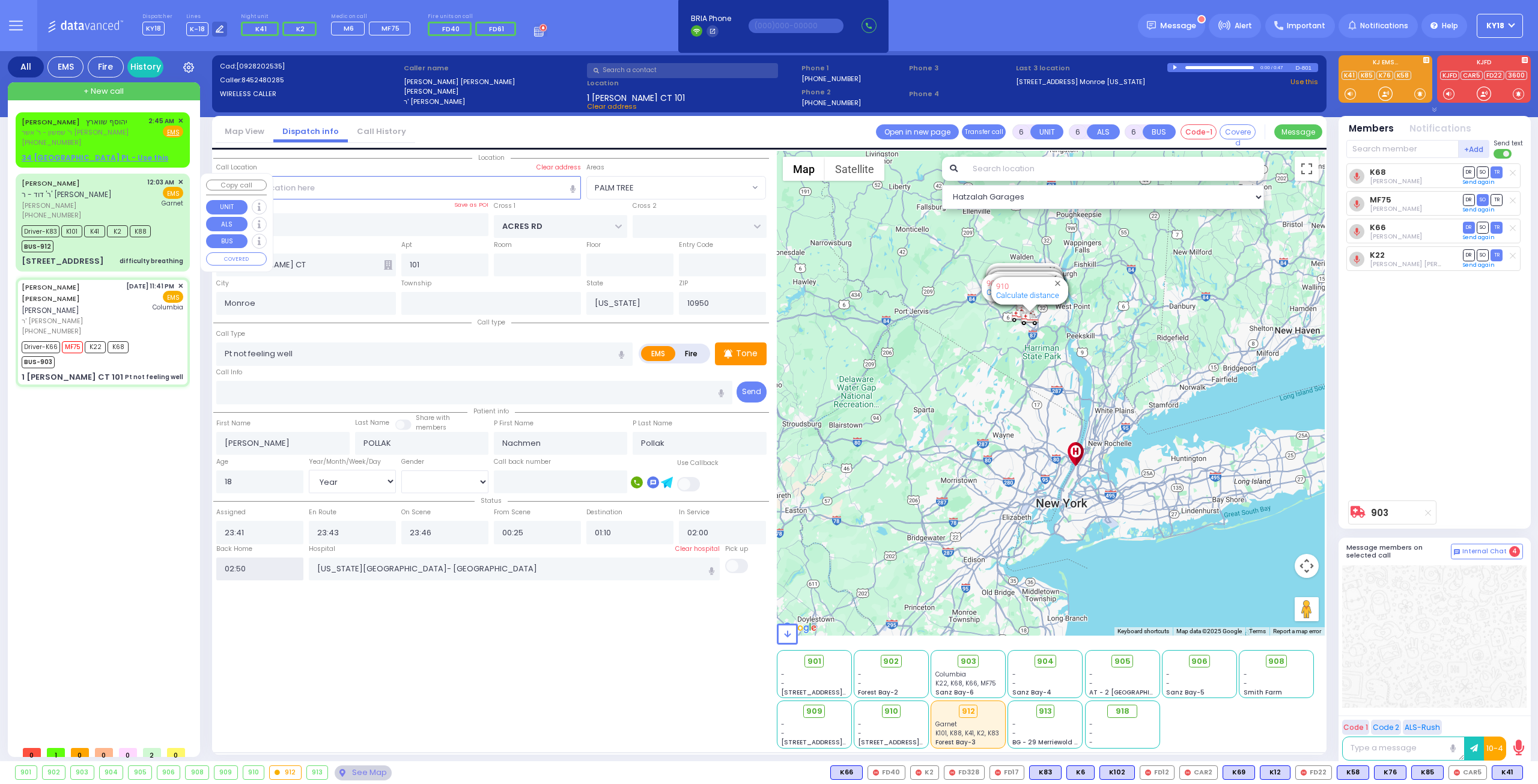
radio input "true"
select select
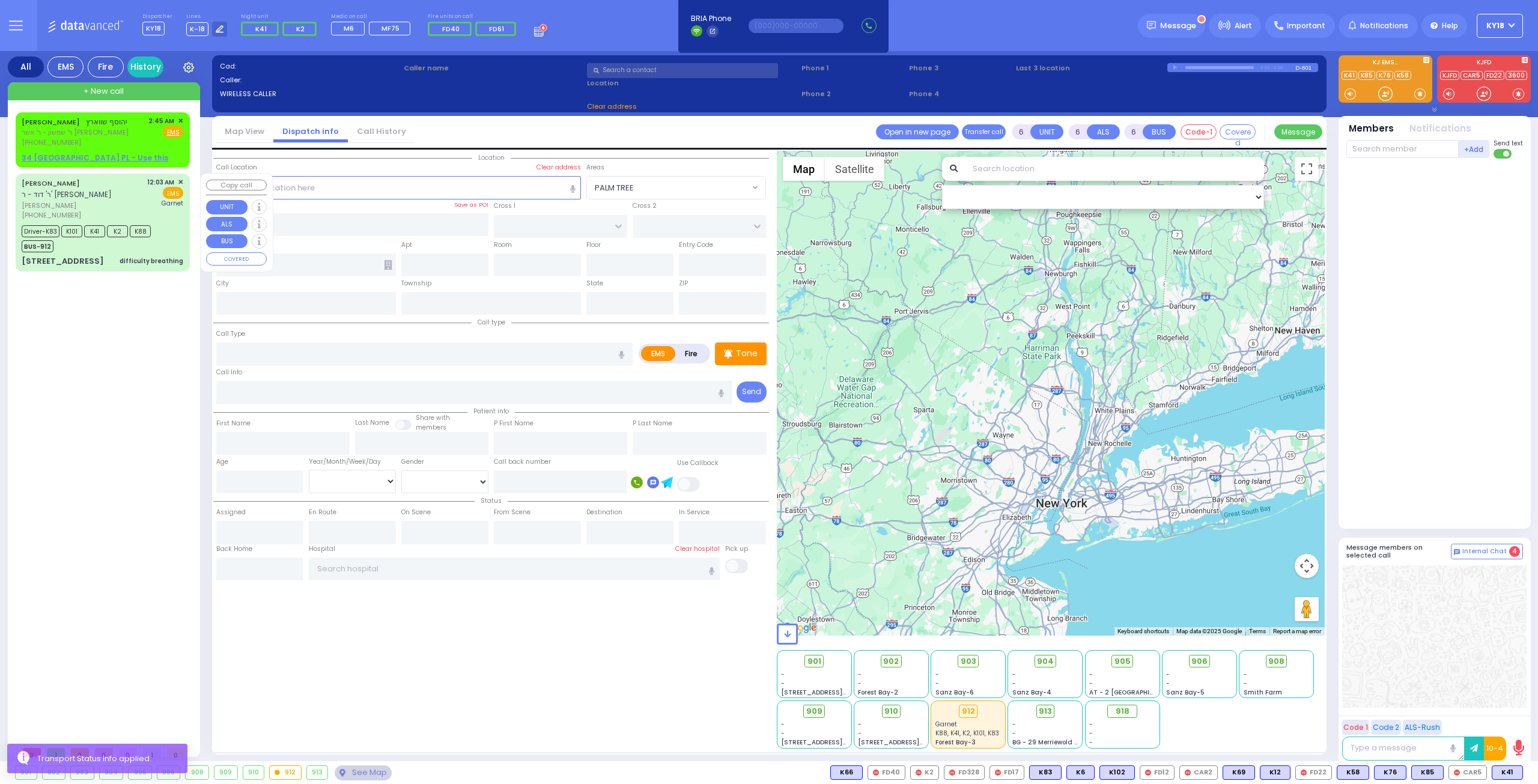
click at [126, 257] on div "difficulty breathing" at bounding box center [151, 261] width 64 height 9
select select
type input "difficulty breathing"
radio input "true"
type input "ELYA"
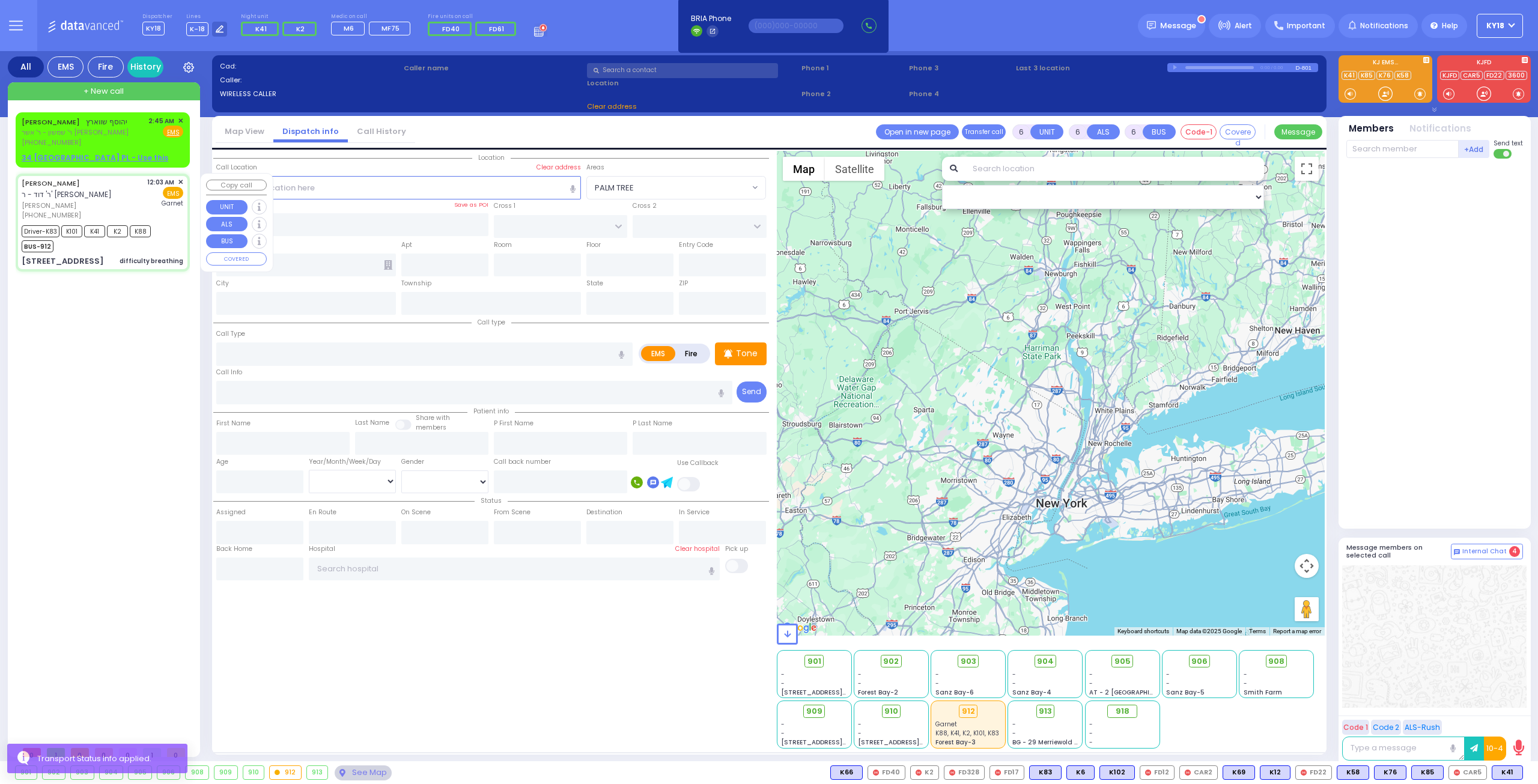
type input "WEINGARTEN"
type input "Meshilem"
type input "[PERSON_NAME]"
type input "1"
select select "Year"
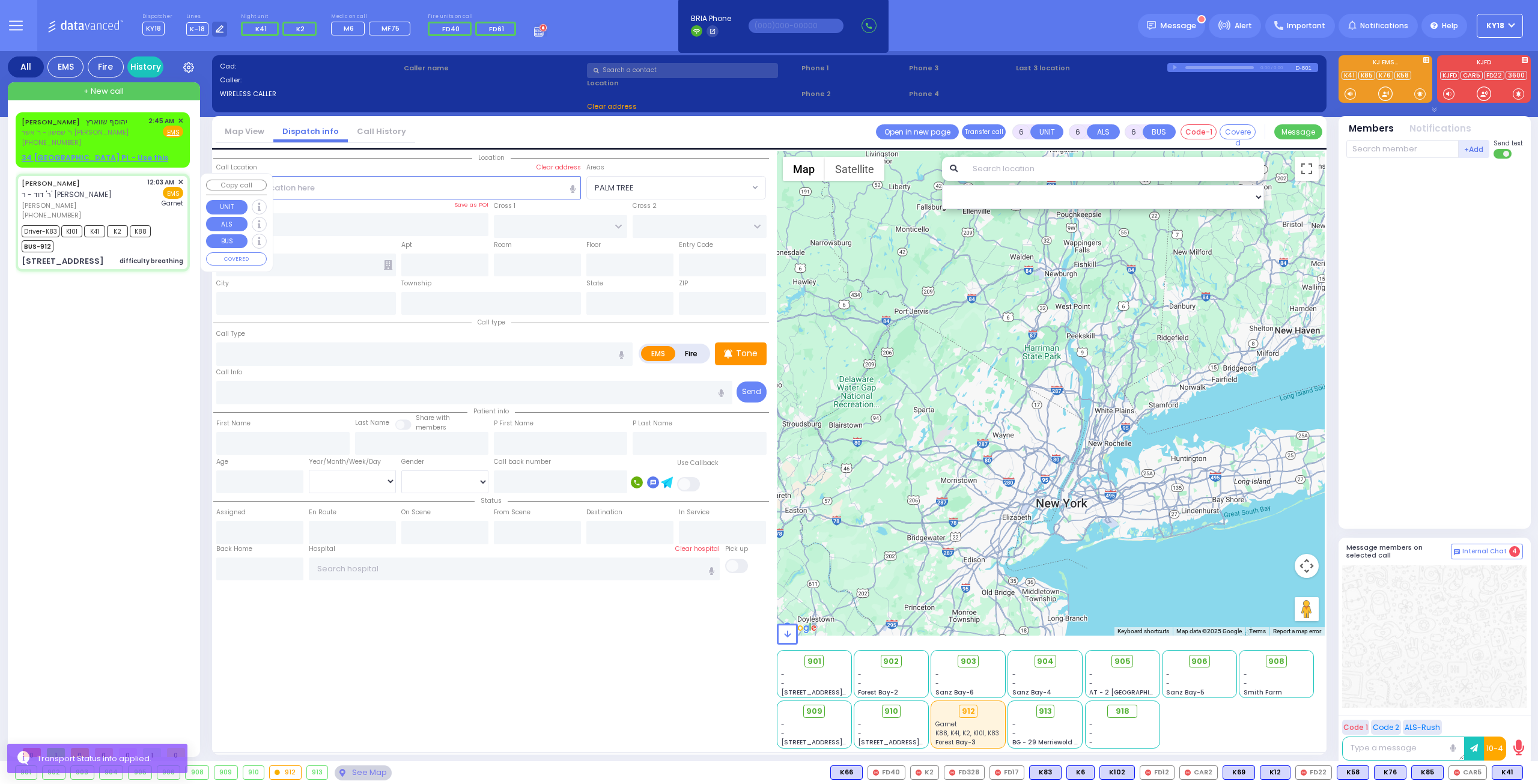
select select "[DEMOGRAPHIC_DATA]"
type input "00:03"
type input "00:07"
type input "00:09"
type input "00:37"
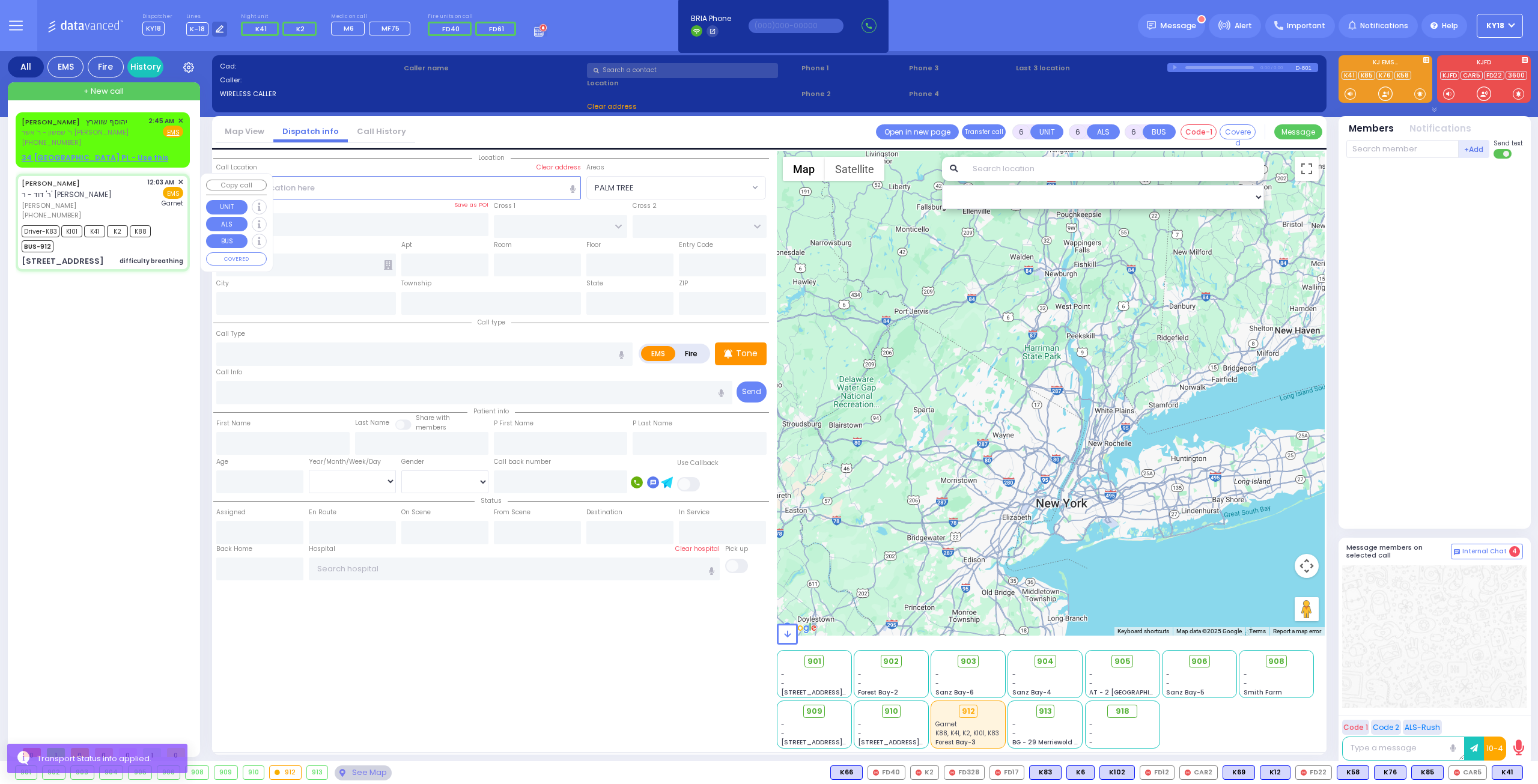
type input "00:56"
type input "01:03"
type input "[GEOGRAPHIC_DATA]"
select select "Hatzalah Garages"
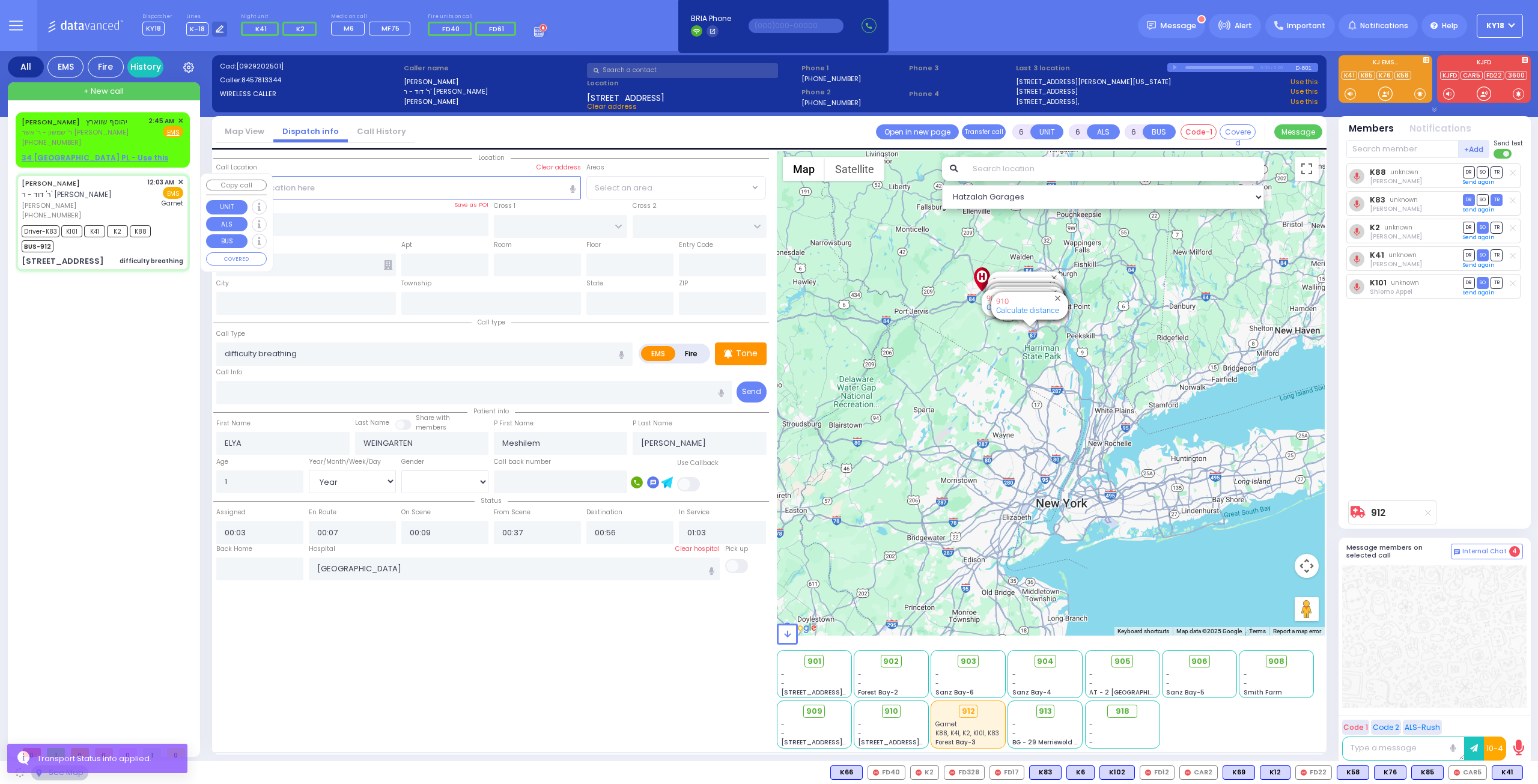
type input "[GEOGRAPHIC_DATA]"
type input "[STREET_ADDRESS]"
type input "202"
type input "[PERSON_NAME]"
type input "[US_STATE]"
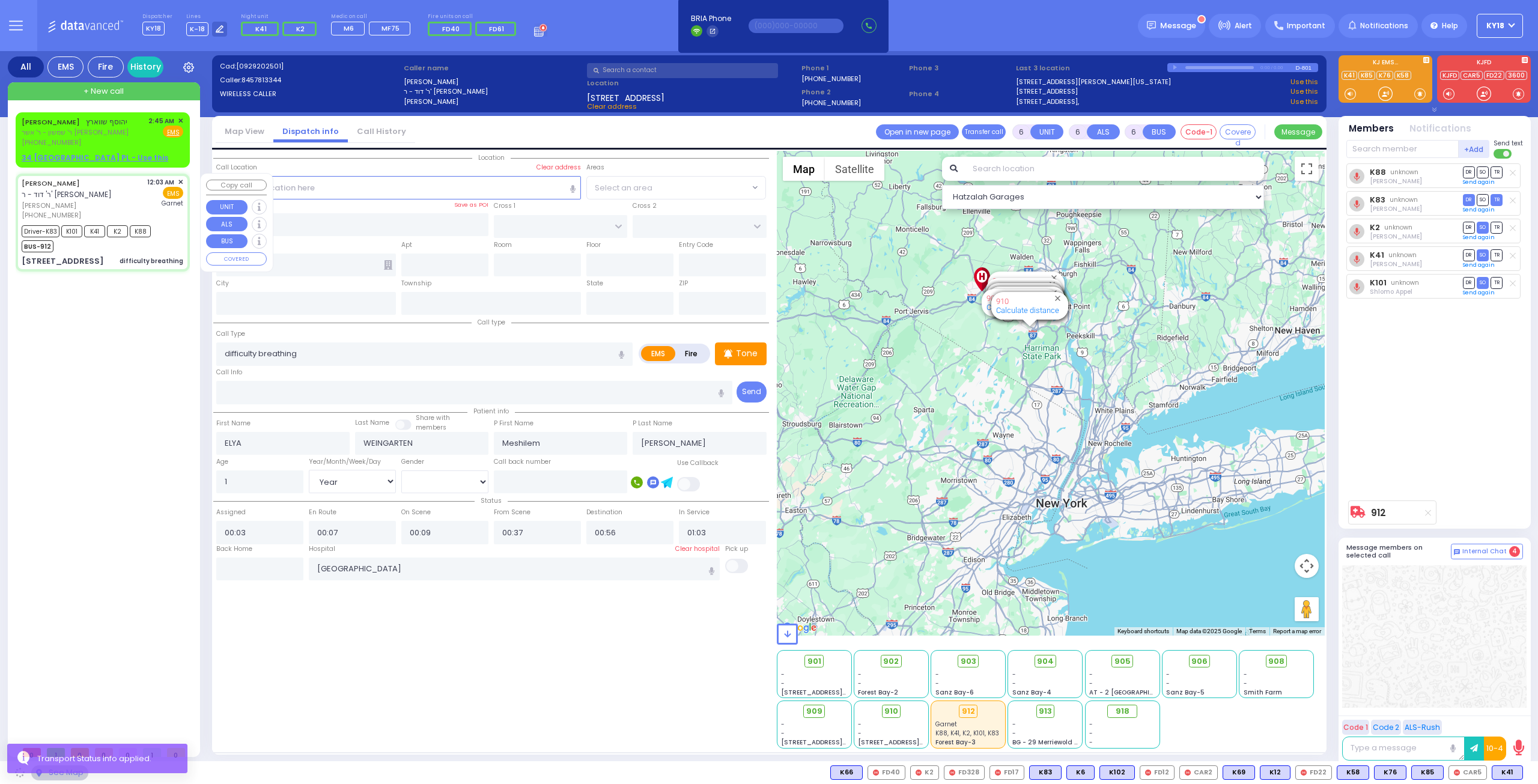
type input "10950"
select select "SECTION 4"
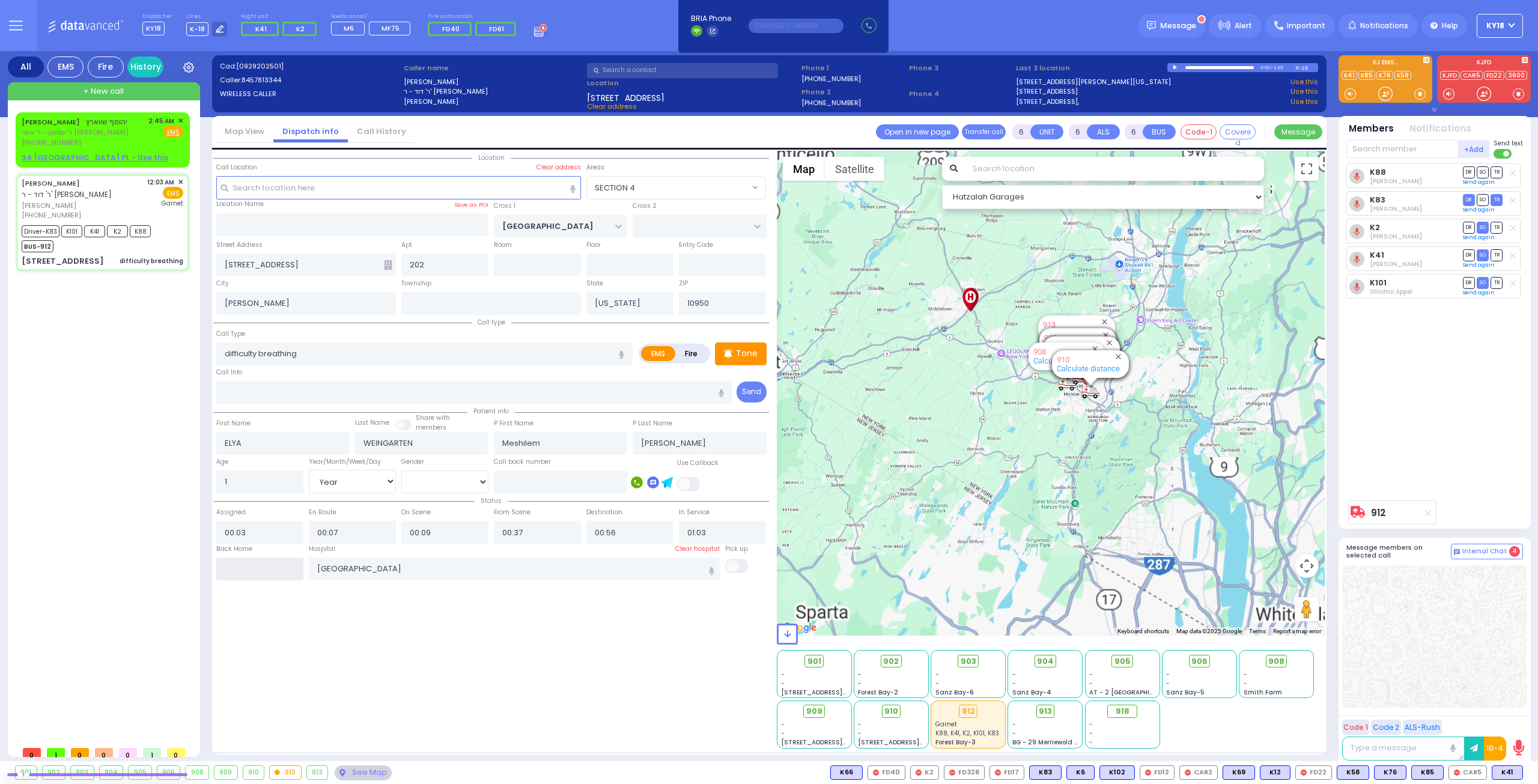
click at [278, 571] on input "text" at bounding box center [260, 569] width 88 height 23
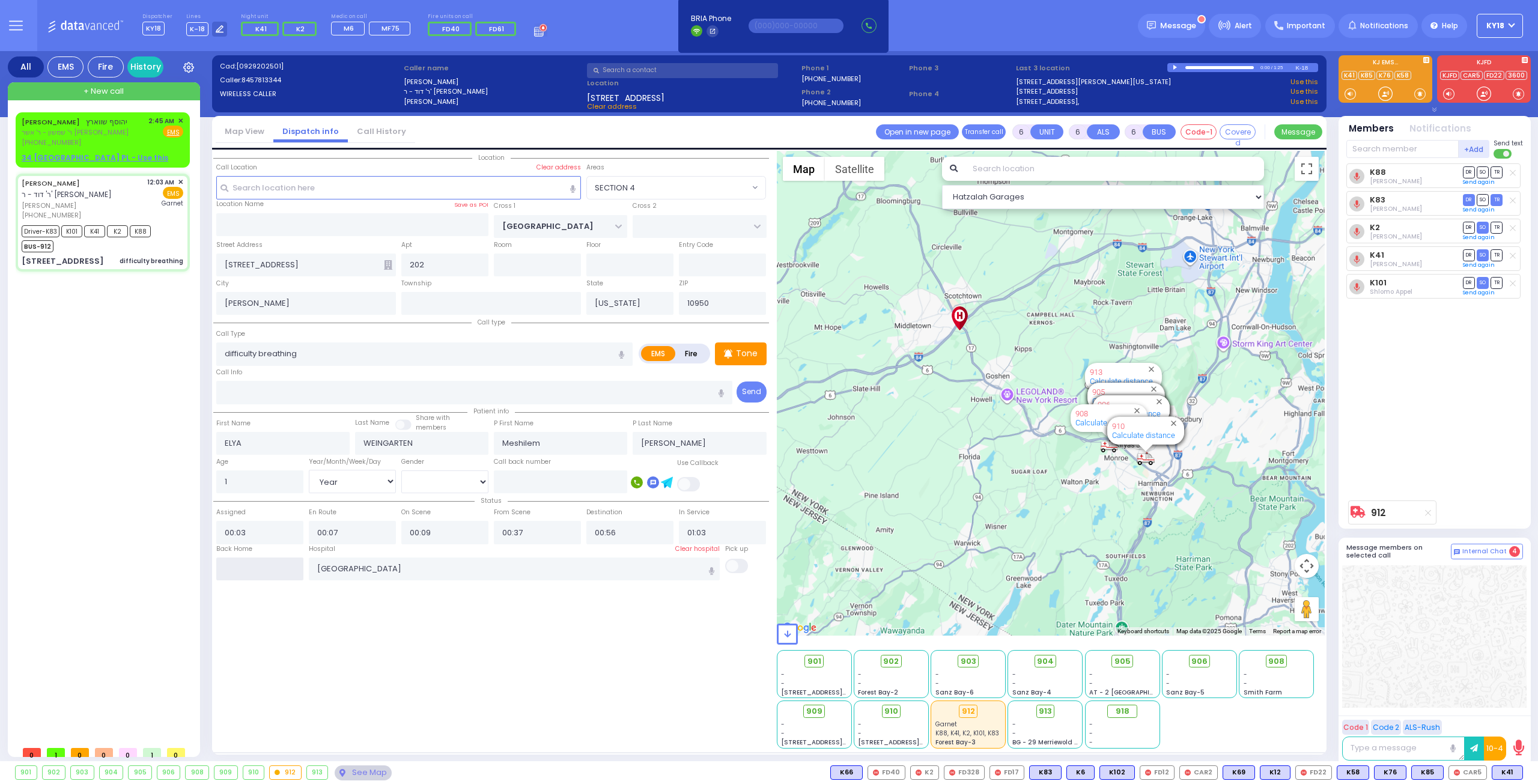
click at [278, 571] on input "text" at bounding box center [260, 569] width 88 height 23
type input "02:50"
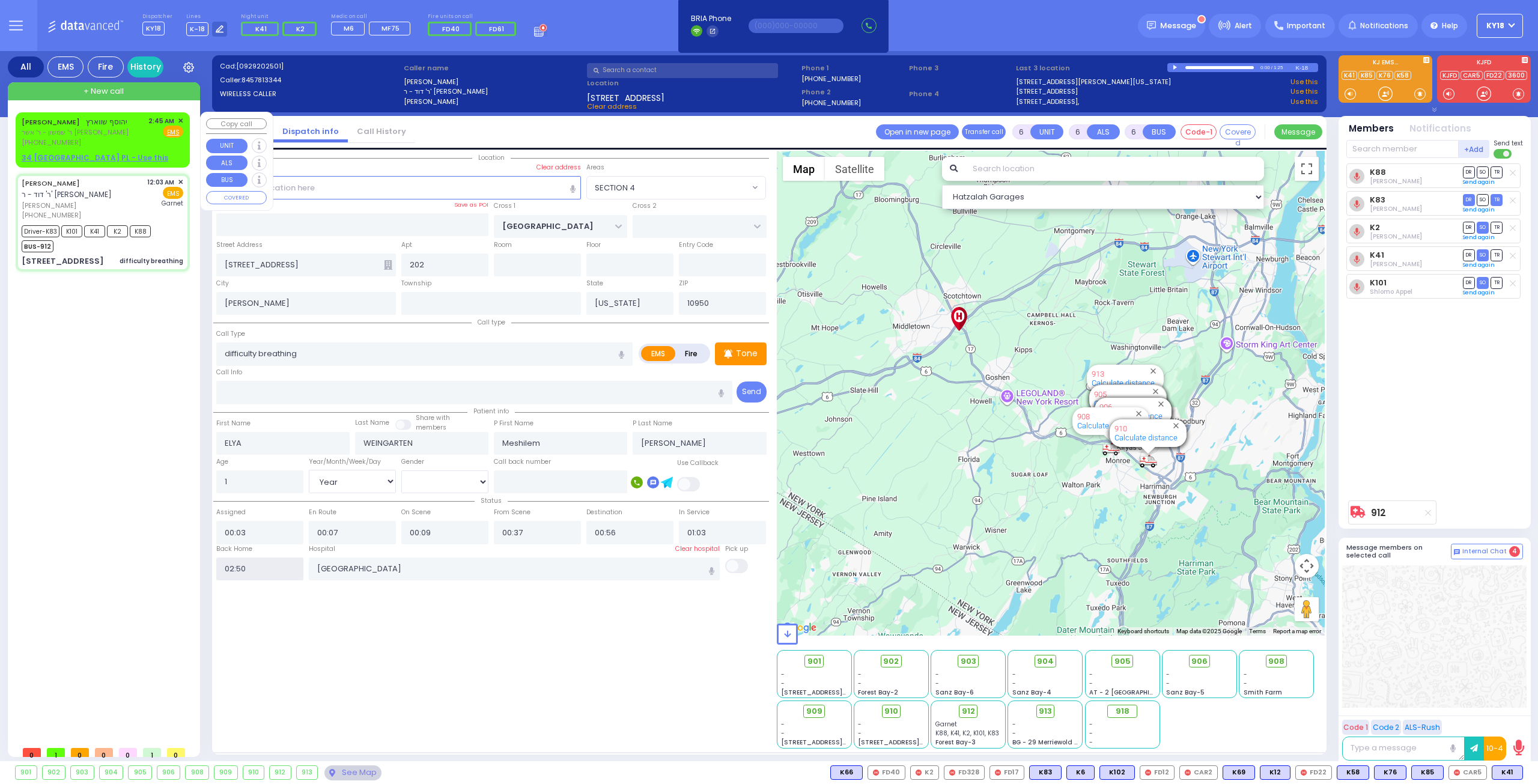
select select
radio input "true"
select select
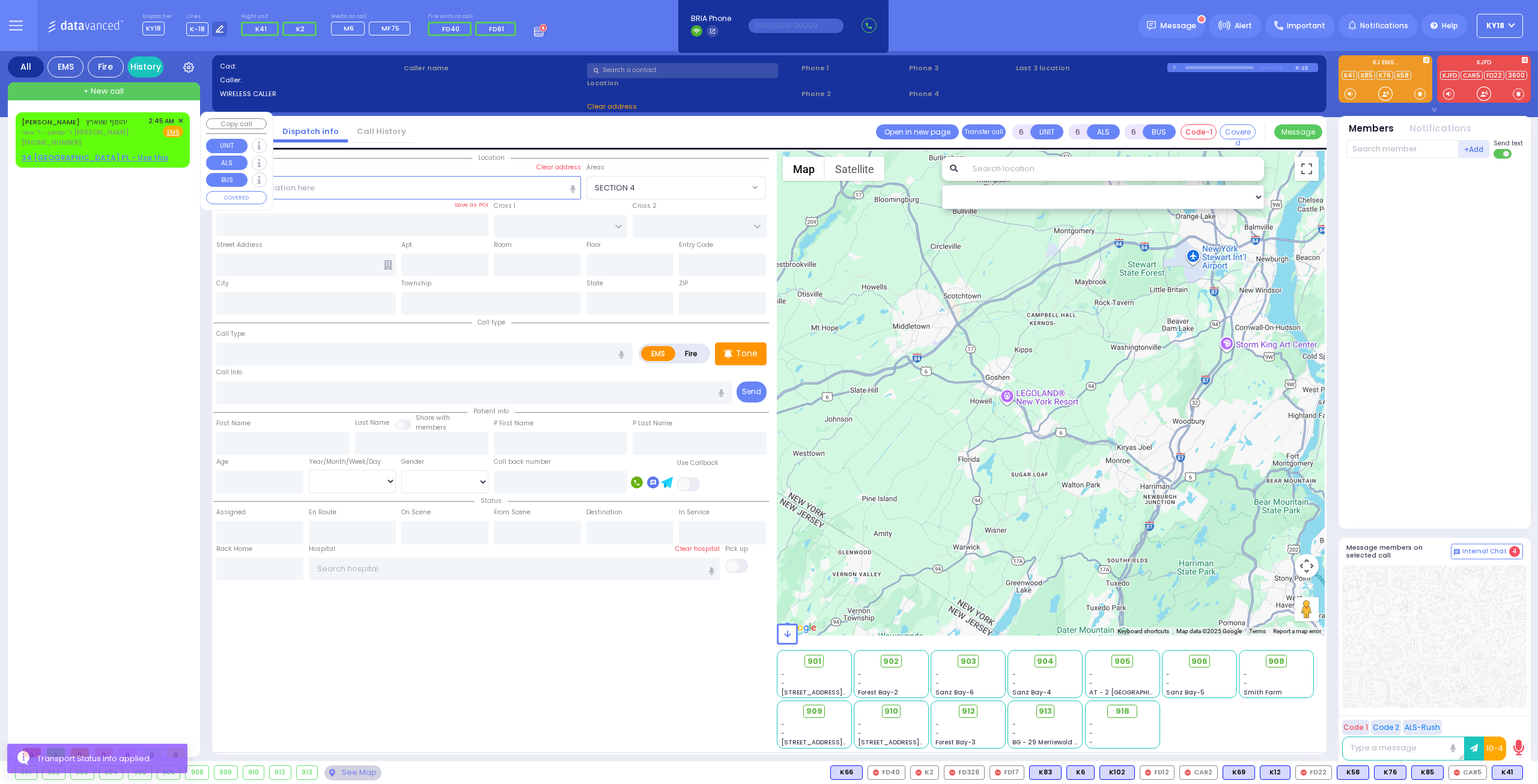
click at [180, 118] on span "✕" at bounding box center [180, 121] width 5 height 10
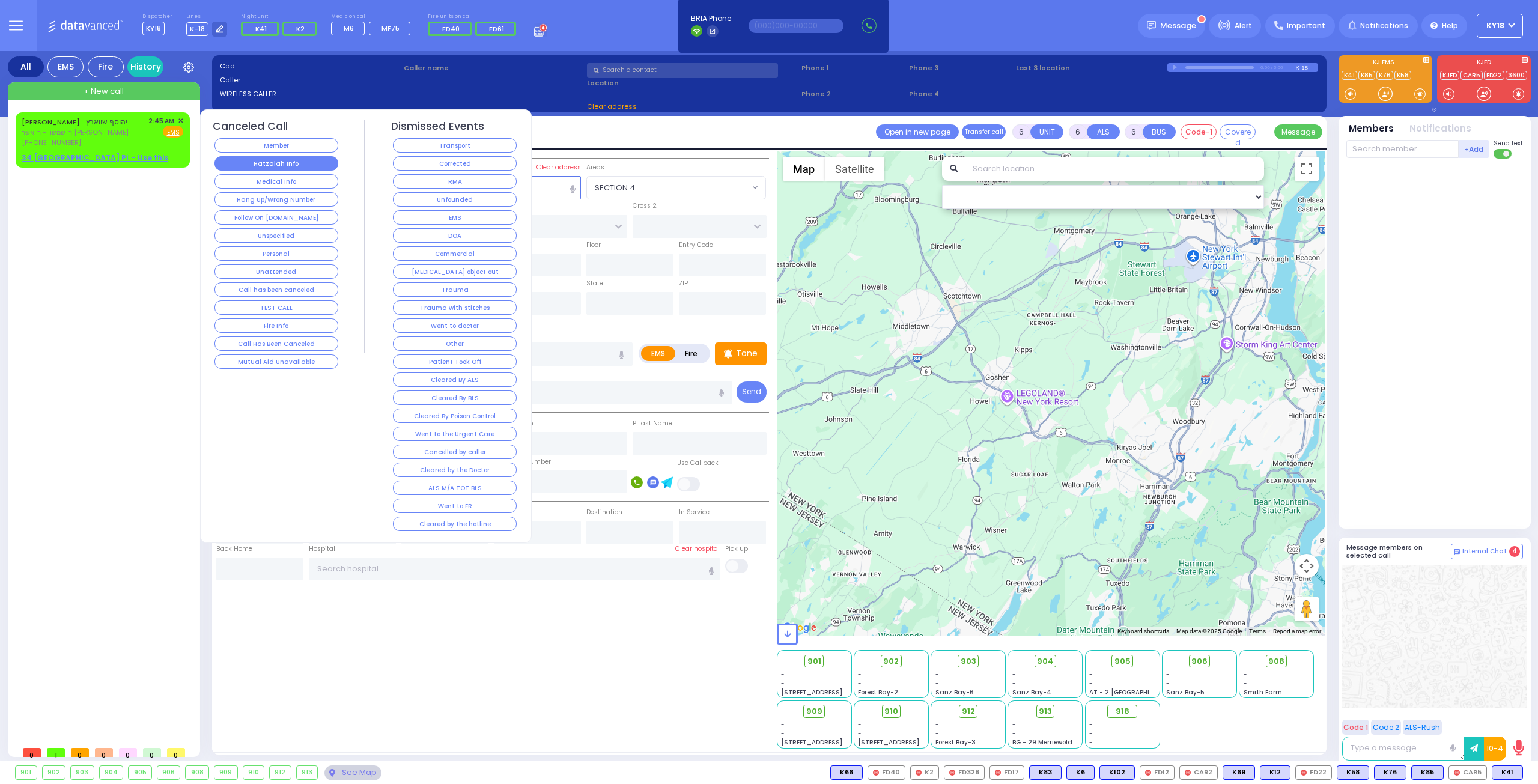
click at [288, 167] on button "Hatzalah Info" at bounding box center [276, 163] width 124 height 15
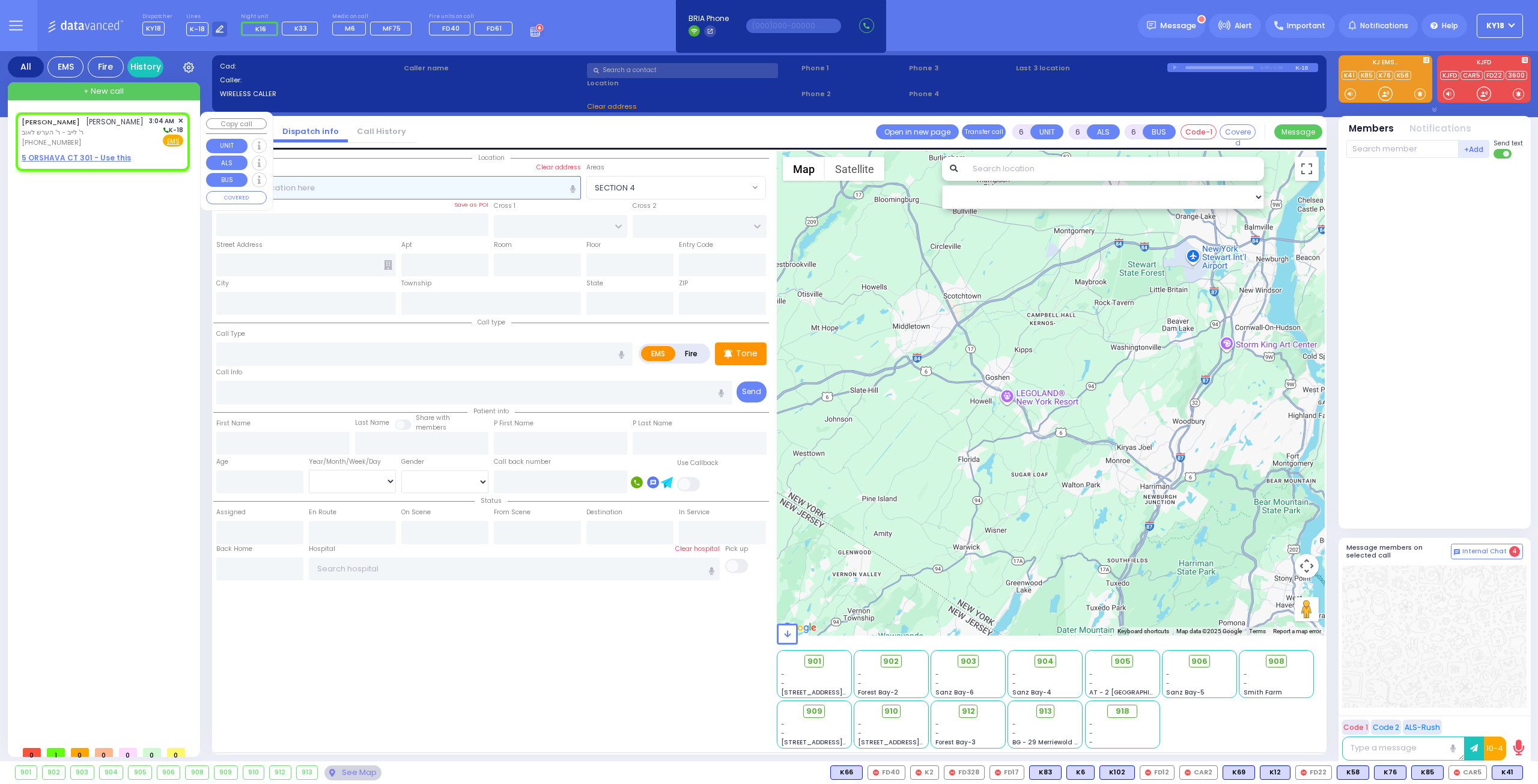
type input "2"
type input "1"
select select
radio input "true"
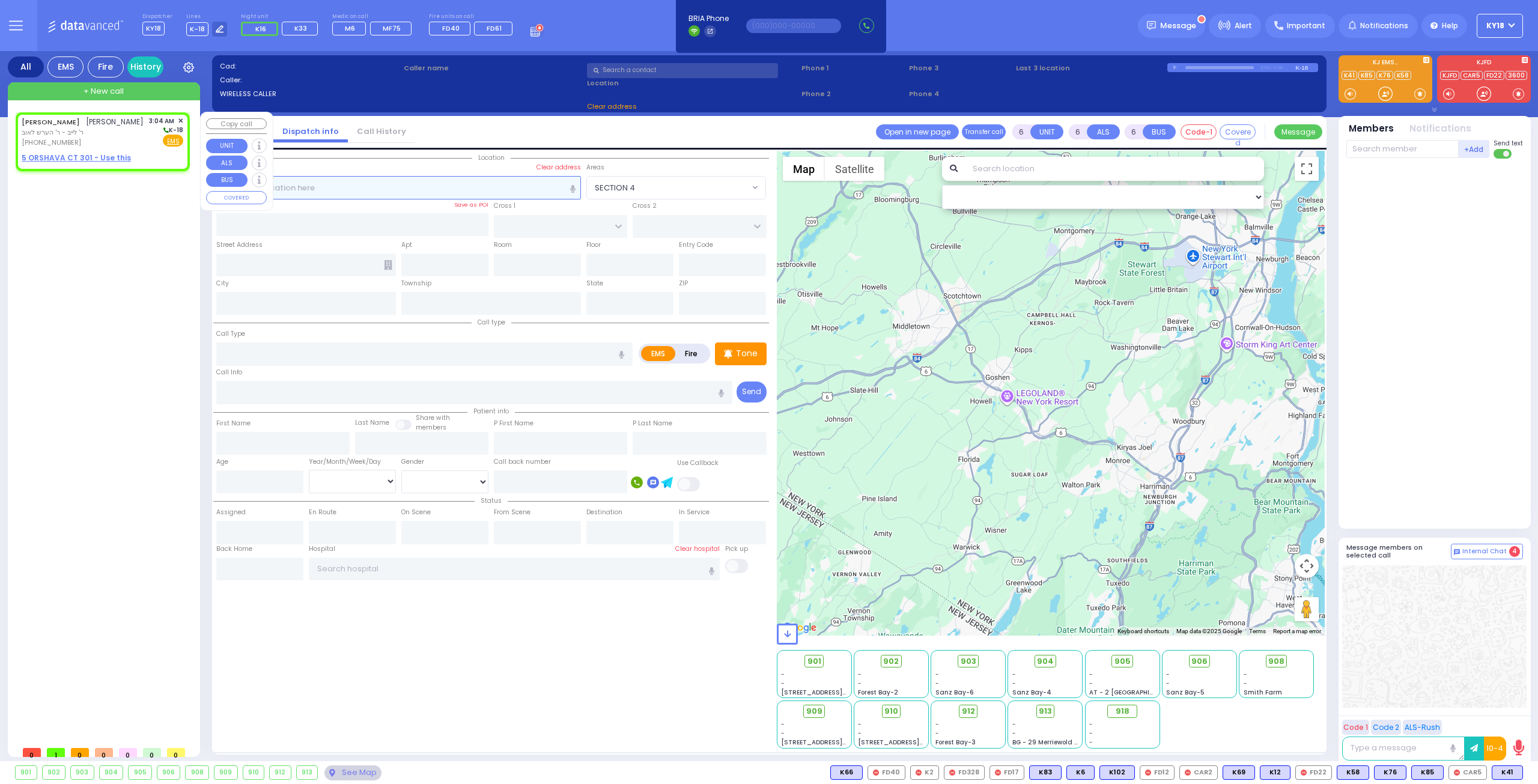
type input "MRS."
type input "GLUCK"
select select
type input "03:04"
select select "Hatzalah Garages"
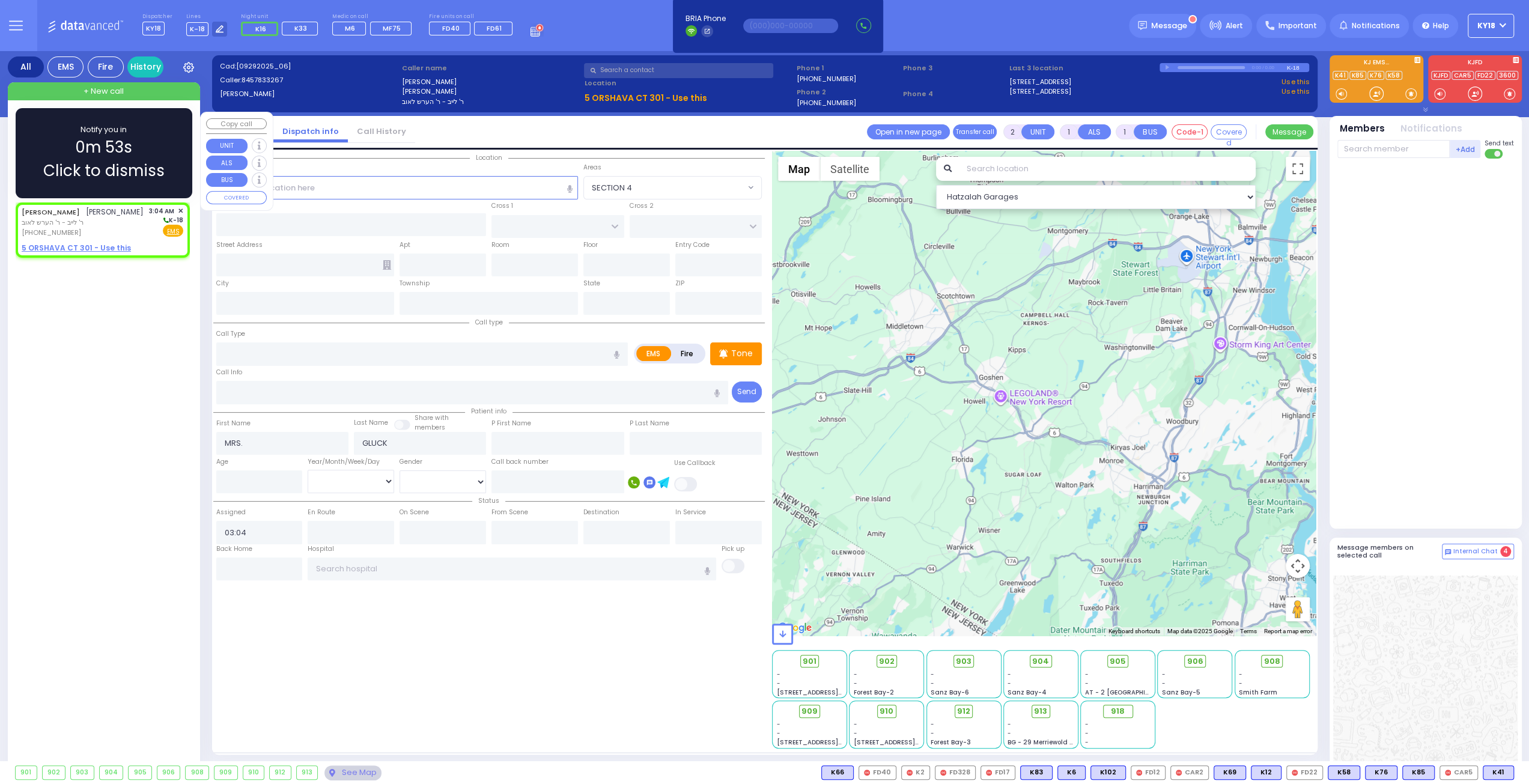
click at [94, 219] on div "[PERSON_NAME] מרת גליק ר' לייב - ר' הערש לאוב [PHONE_NUMBER] 3:04 AM ✕ K-18 EMS" at bounding box center [102, 221] width 161 height 32
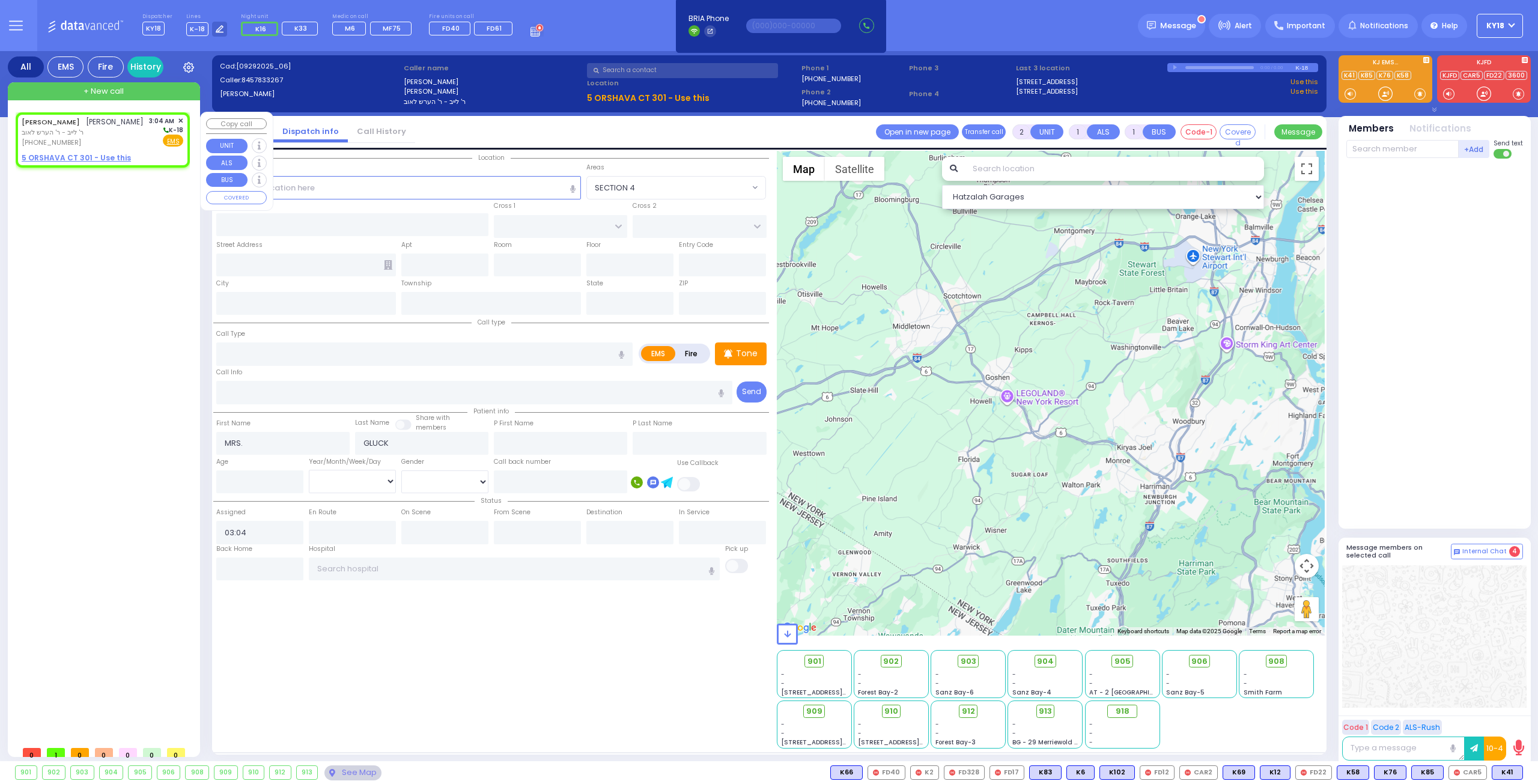
click at [111, 132] on div "[PERSON_NAME] מרת גליק ר' לייב - ר' הערש לאוב [PHONE_NUMBER] 3:04 AM ✕ K-18 EMS" at bounding box center [102, 131] width 161 height 32
click at [118, 130] on div "[PERSON_NAME] מרת גליק ר' לייב - ר' הערש לאוב [PHONE_NUMBER] 3:04 AM ✕ K-18 EMS" at bounding box center [102, 131] width 161 height 32
click at [336, 772] on div "See Map" at bounding box center [353, 773] width 57 height 15
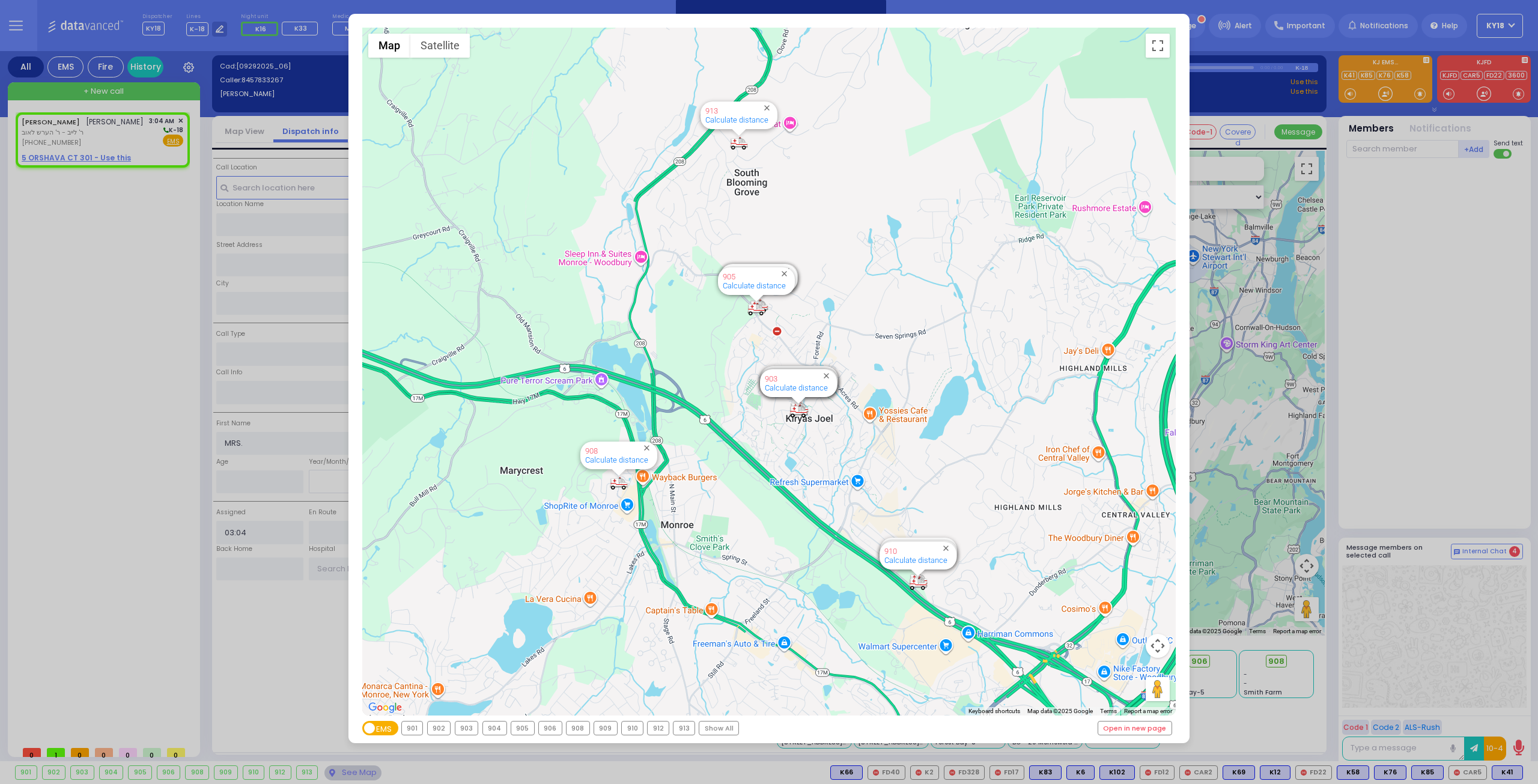
click at [94, 136] on div "← Move left → Move right ↑ Move up ↓ Move down + Zoom in - Zoom out Home Jump l…" at bounding box center [769, 392] width 1538 height 784
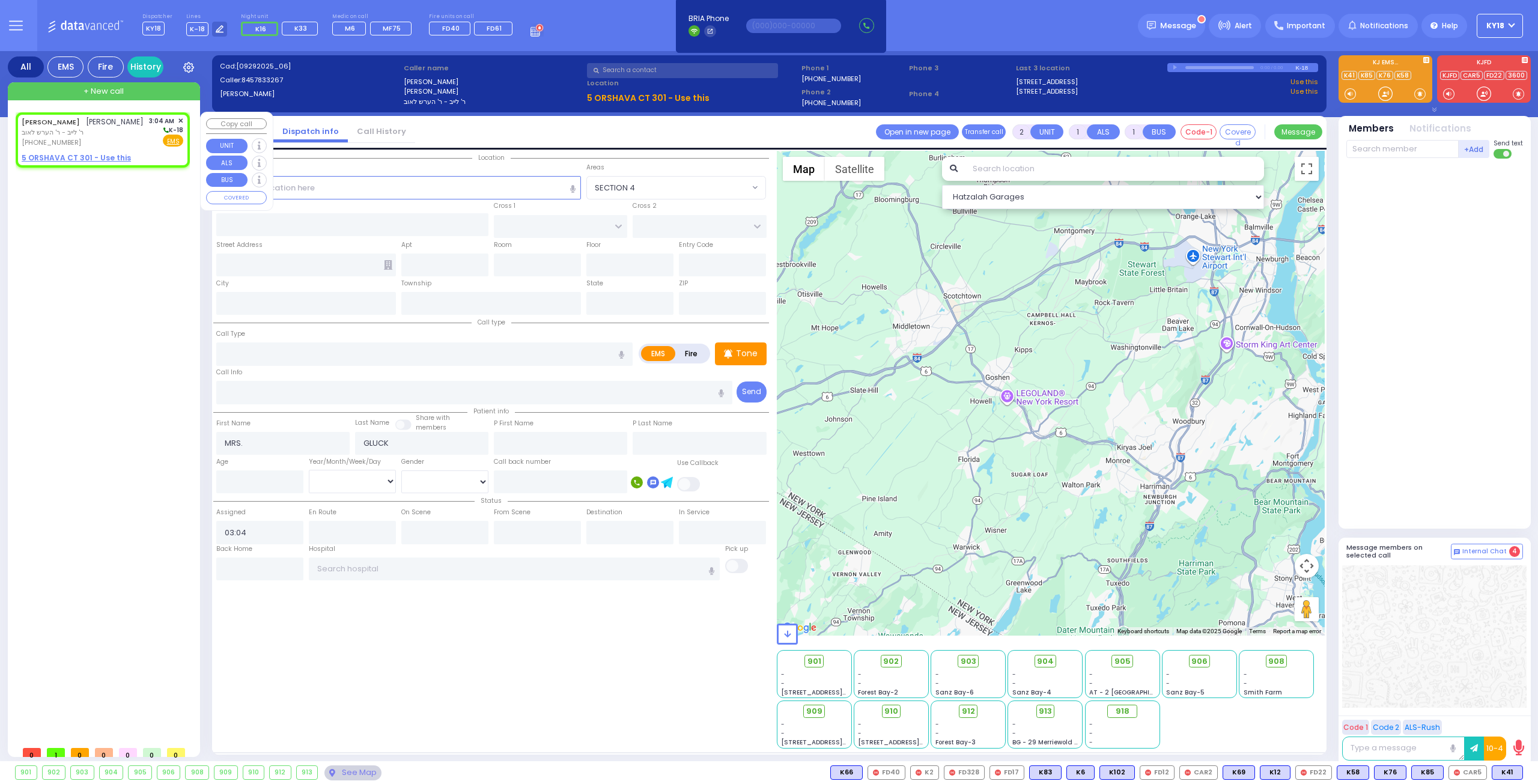
click at [181, 119] on span "✕" at bounding box center [180, 121] width 5 height 10
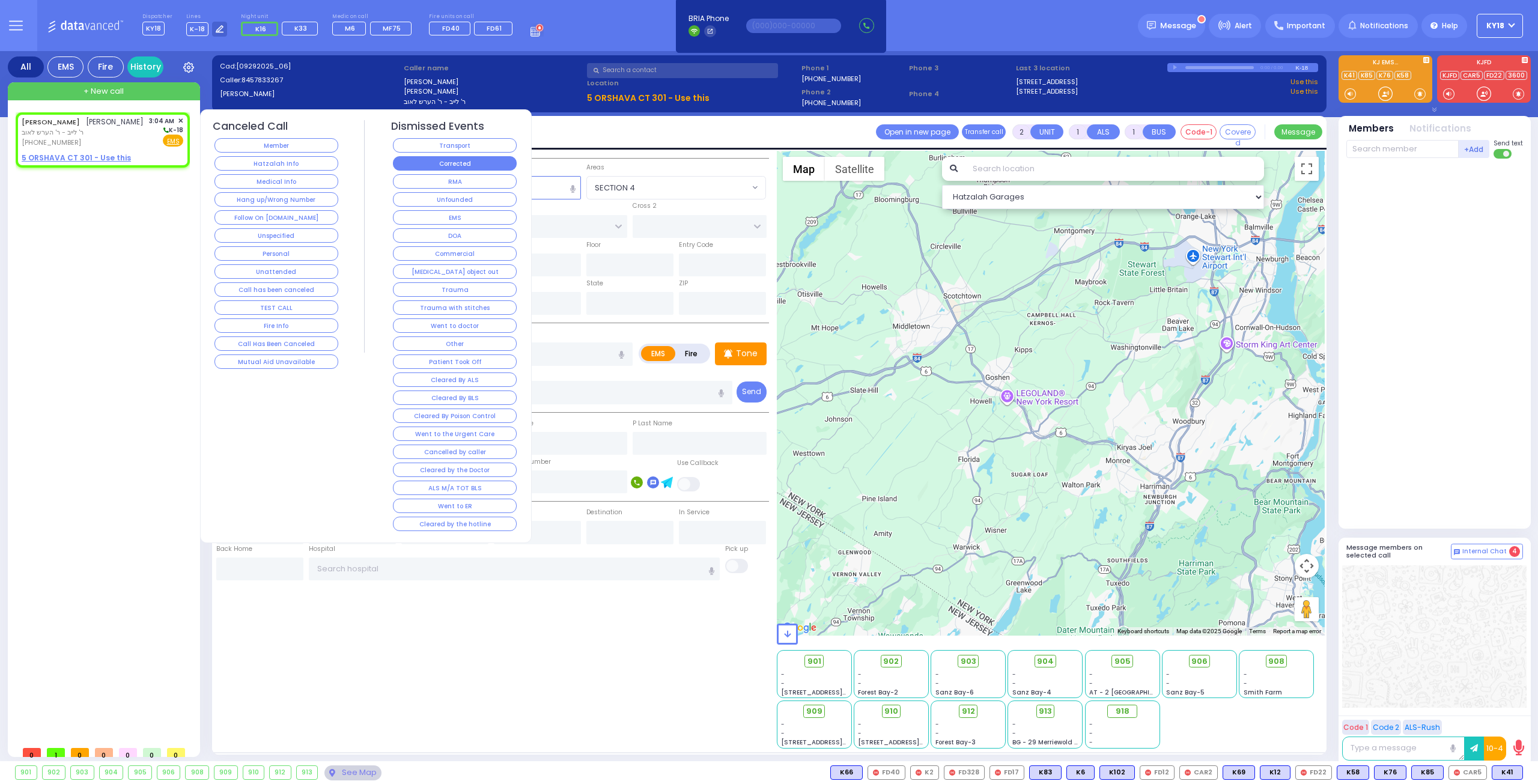
click at [402, 156] on button "Corrected" at bounding box center [455, 163] width 124 height 15
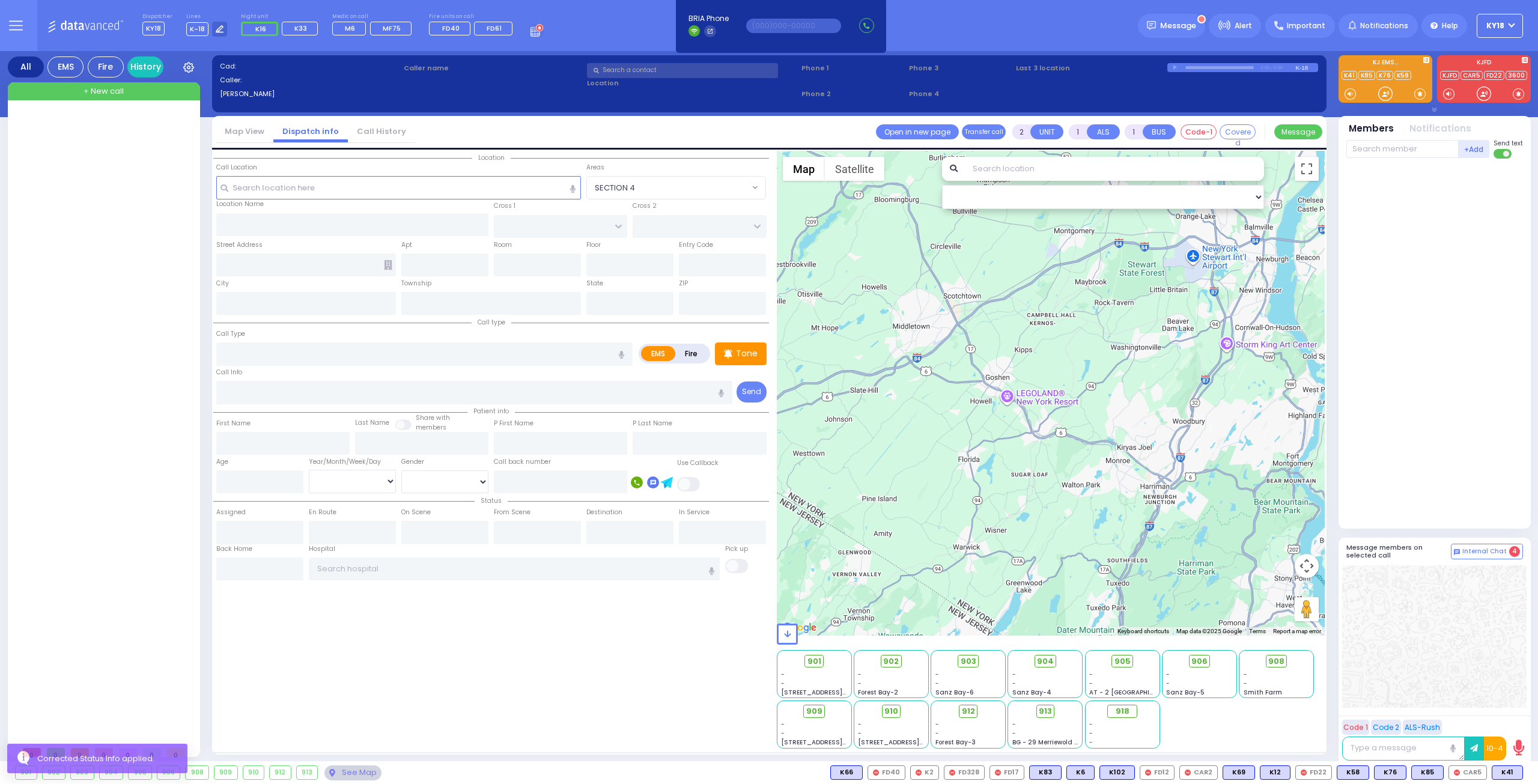
click at [151, 179] on div at bounding box center [105, 426] width 179 height 628
